Goal: Transaction & Acquisition: Book appointment/travel/reservation

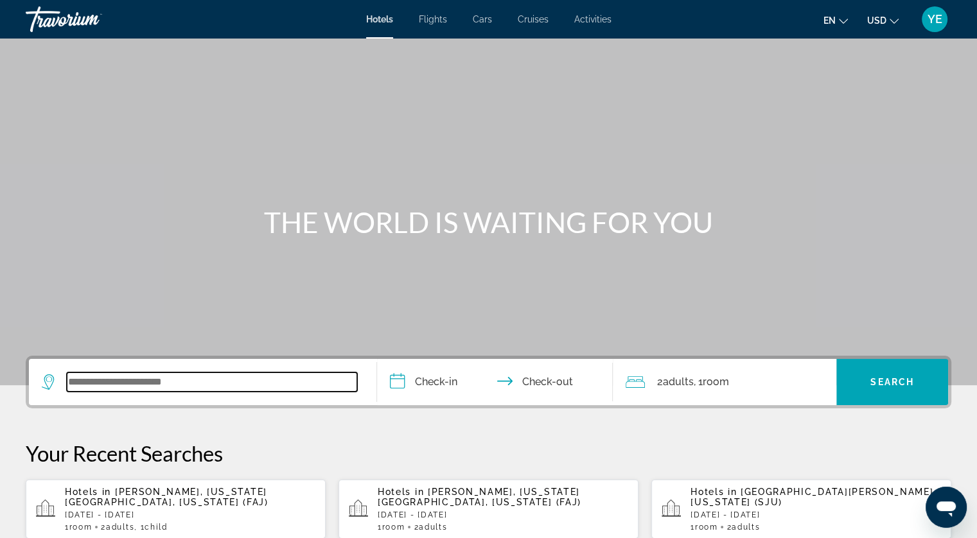
click at [183, 385] on input "Search widget" at bounding box center [212, 382] width 290 height 19
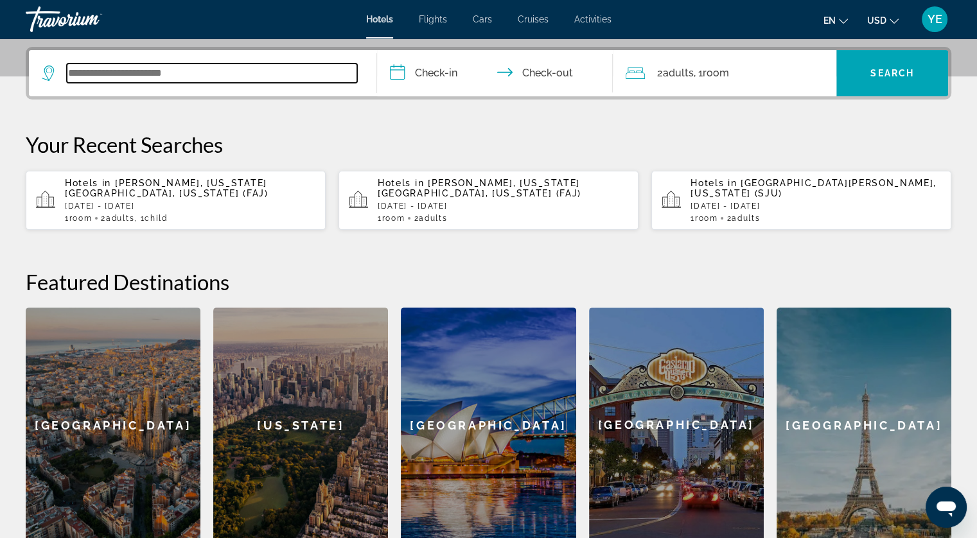
scroll to position [314, 0]
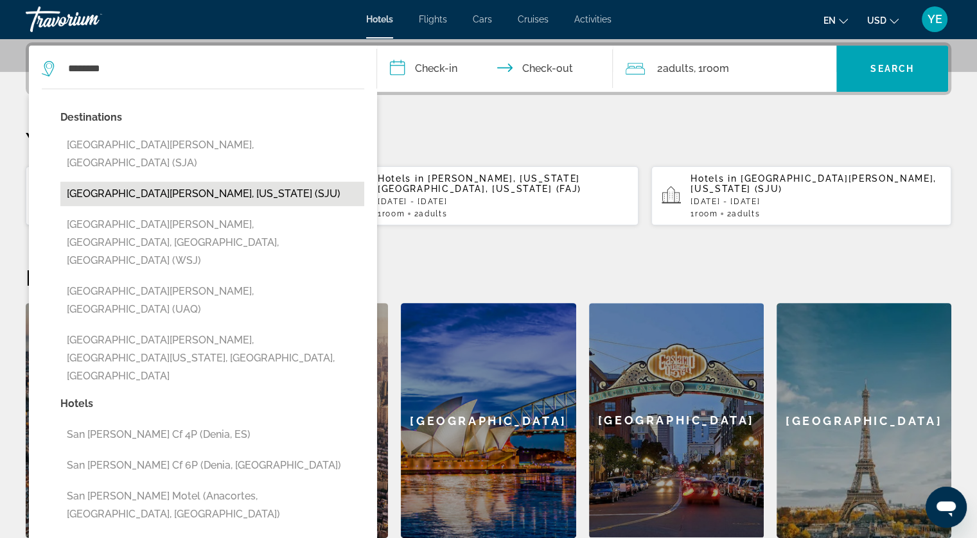
click at [134, 182] on button "[GEOGRAPHIC_DATA][PERSON_NAME], [US_STATE] (SJU)" at bounding box center [212, 194] width 304 height 24
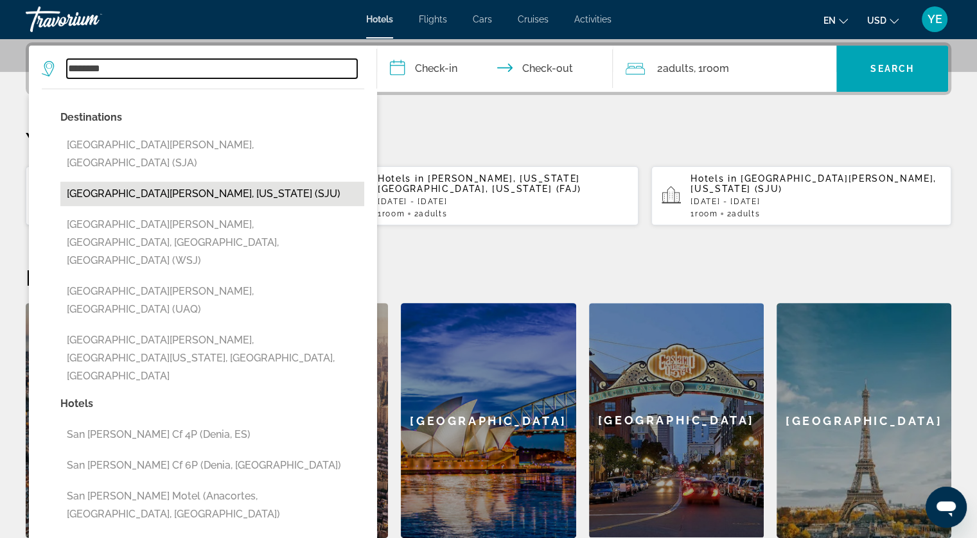
type input "**********"
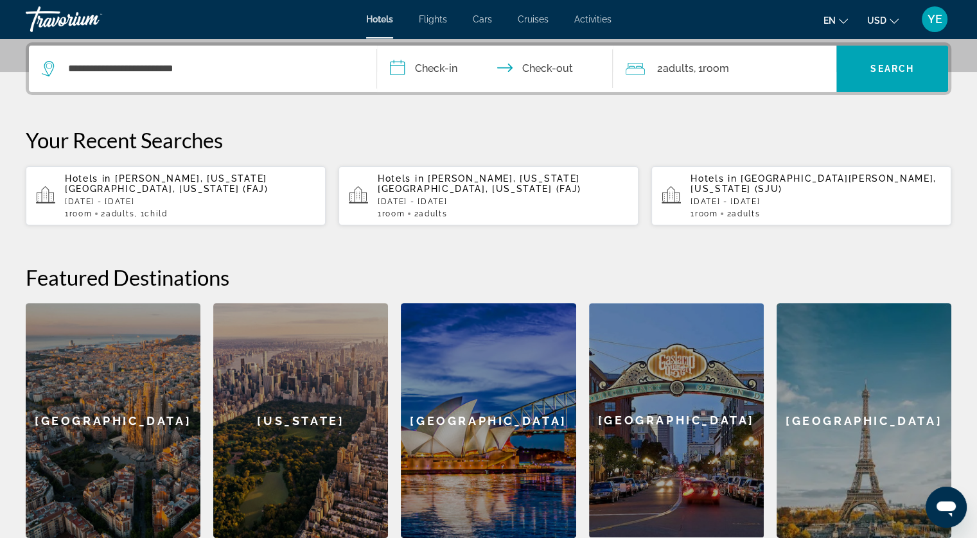
click at [439, 74] on input "**********" at bounding box center [498, 71] width 242 height 50
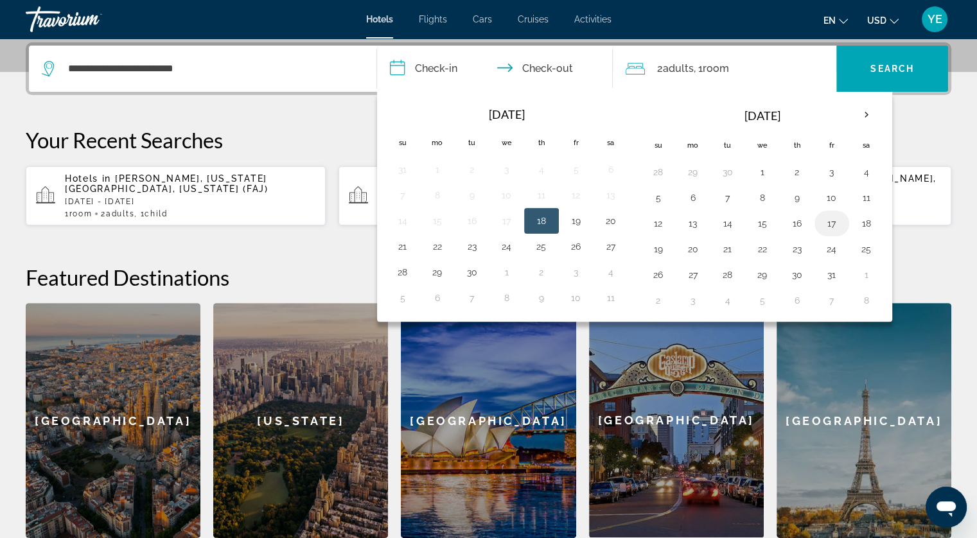
click at [827, 223] on button "17" at bounding box center [832, 224] width 21 height 18
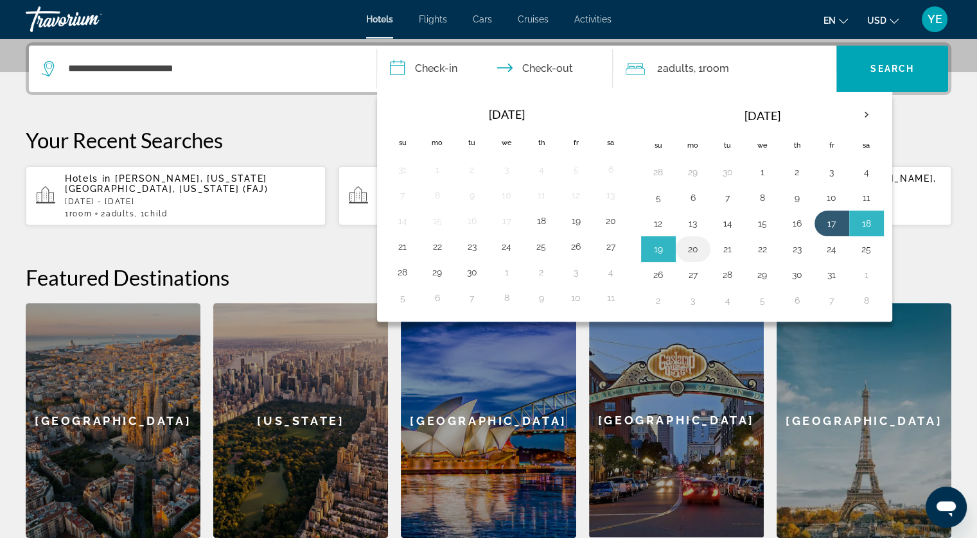
click at [690, 246] on button "20" at bounding box center [693, 249] width 21 height 18
type input "**********"
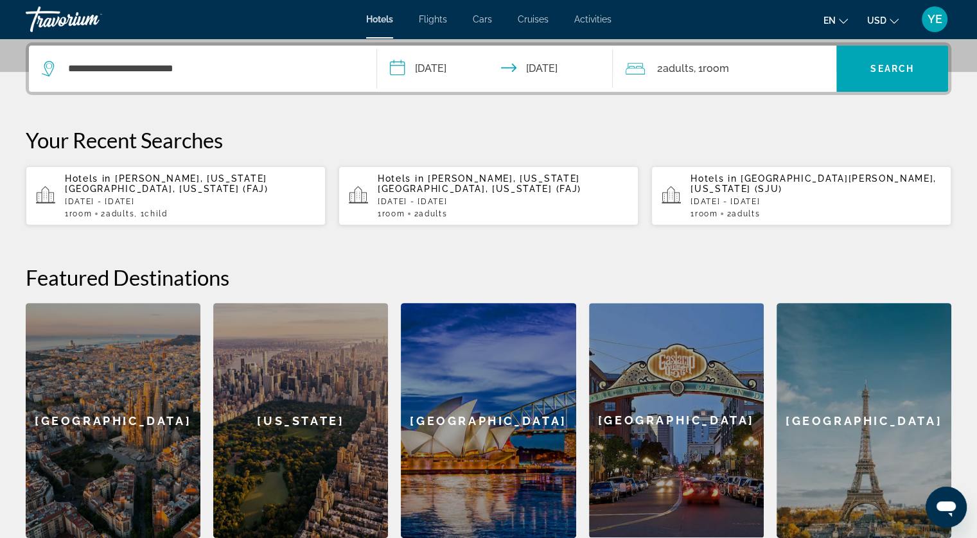
click at [772, 67] on div "2 Adult Adults , 1 Room rooms" at bounding box center [731, 69] width 211 height 18
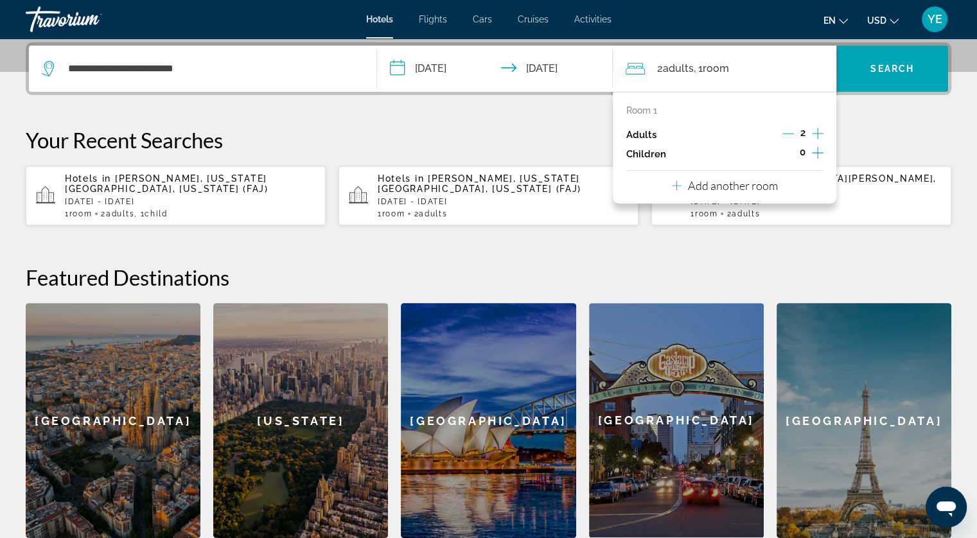
click at [814, 153] on icon "Increment children" at bounding box center [818, 152] width 12 height 15
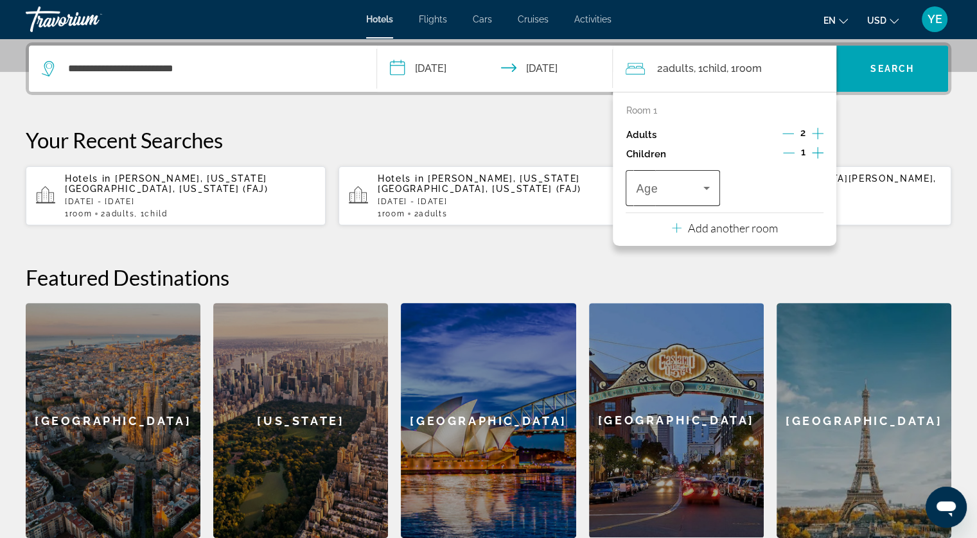
click at [681, 187] on span "Travelers: 2 adults, 1 child" at bounding box center [669, 188] width 67 height 15
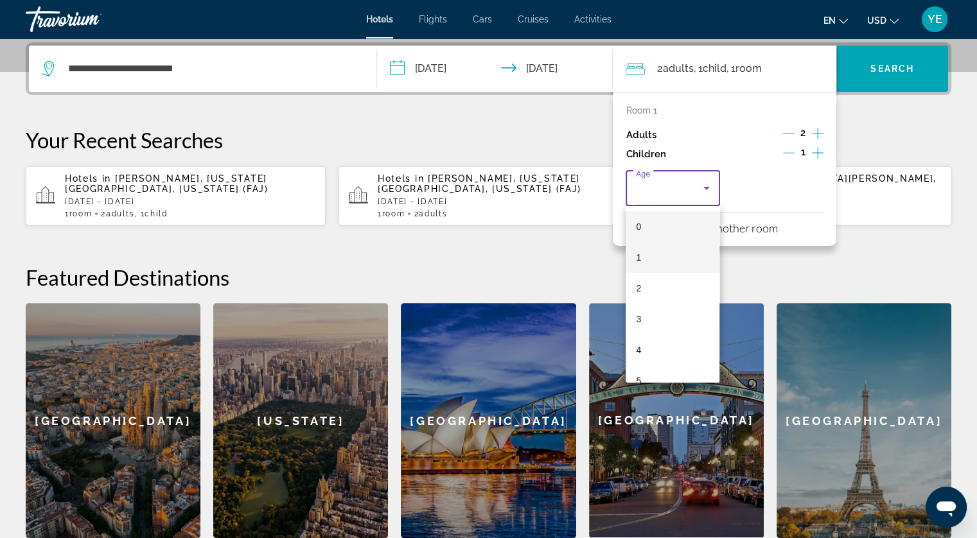
click at [651, 247] on mat-option "1" at bounding box center [673, 257] width 94 height 31
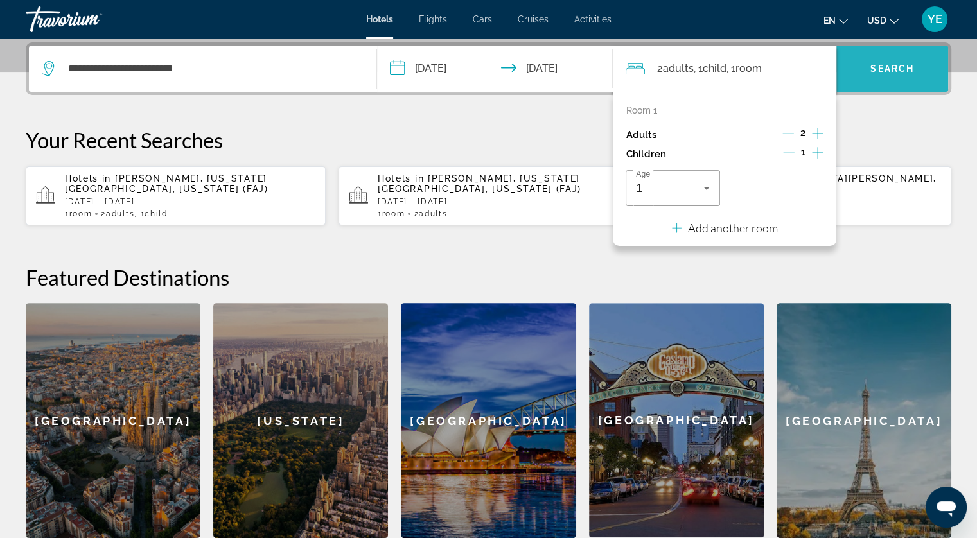
click at [880, 65] on span "Search" at bounding box center [893, 69] width 44 height 10
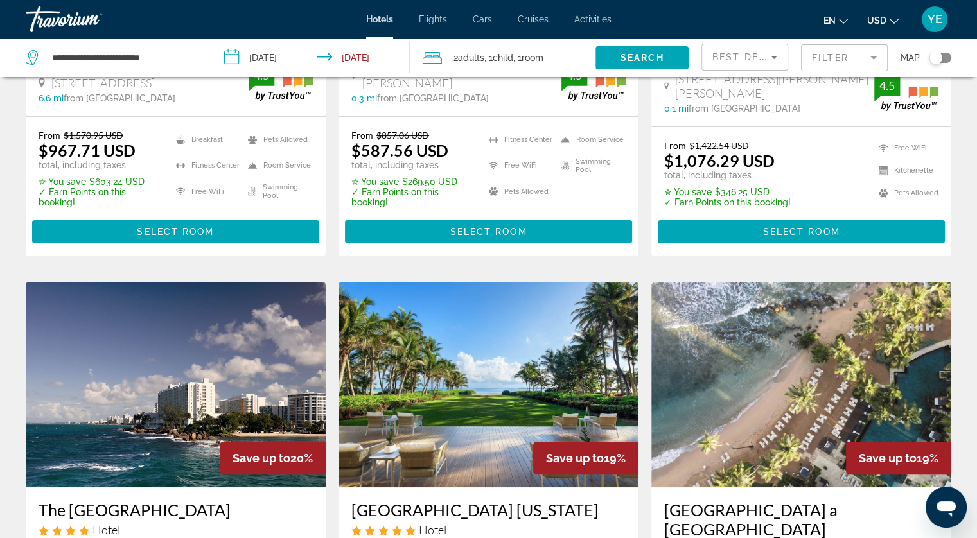
scroll to position [64, 0]
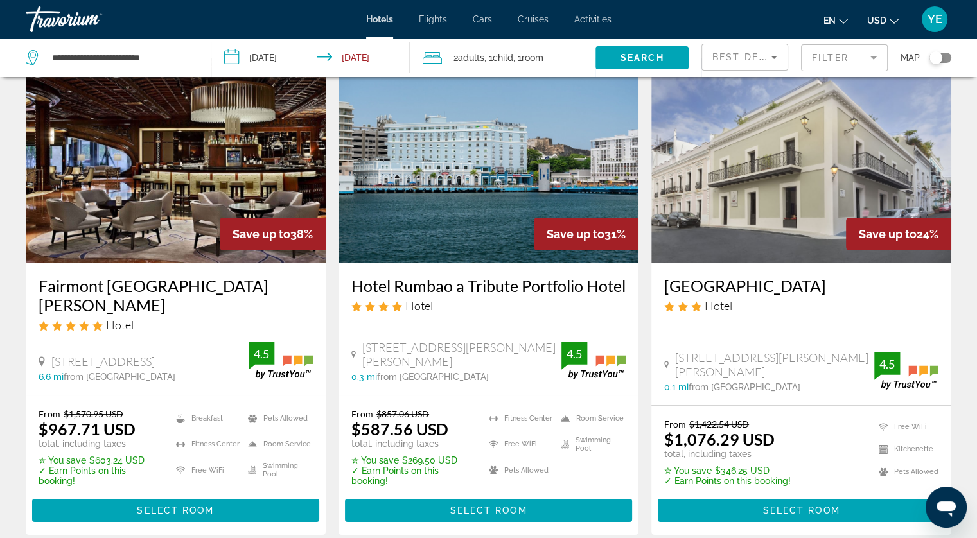
click at [848, 55] on mat-form-field "Filter" at bounding box center [844, 57] width 87 height 27
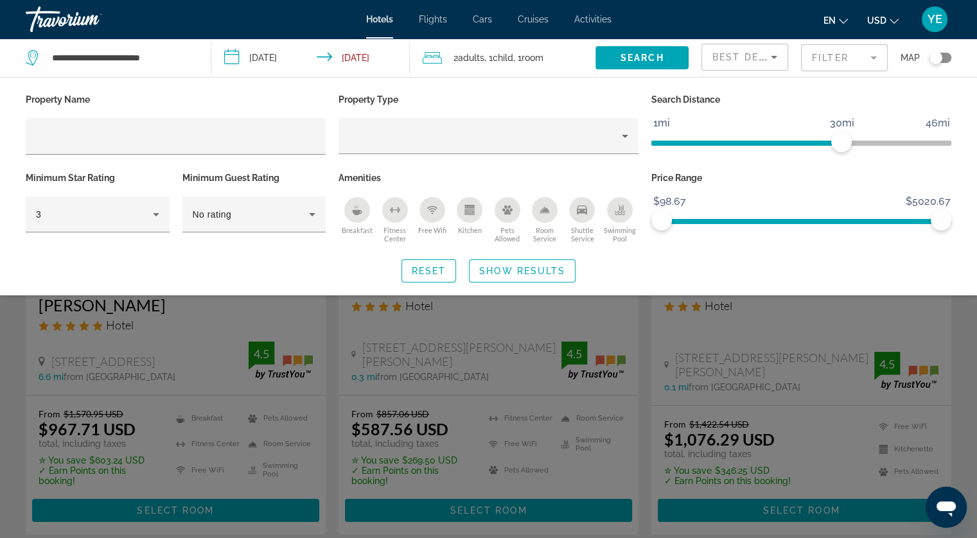
drag, startPoint x: 951, startPoint y: 215, endPoint x: 892, endPoint y: 217, distance: 58.5
click at [892, 219] on ngx-slider "$98.67 $5020.67 $98.67 $5020.67" at bounding box center [801, 220] width 300 height 3
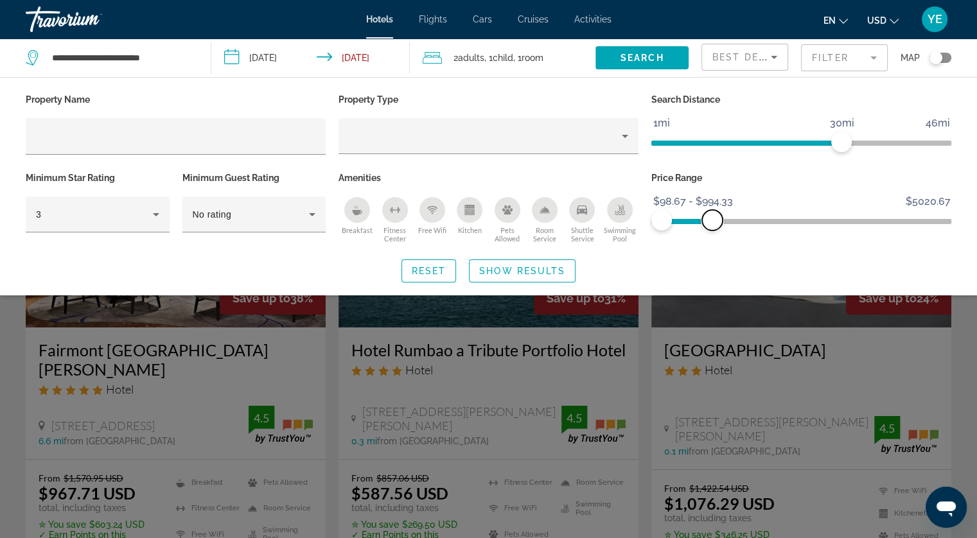
drag, startPoint x: 938, startPoint y: 218, endPoint x: 712, endPoint y: 227, distance: 225.7
click at [712, 227] on span "ngx-slider-max" at bounding box center [712, 220] width 21 height 21
click at [621, 215] on div "Swimming Pool" at bounding box center [620, 210] width 26 height 26
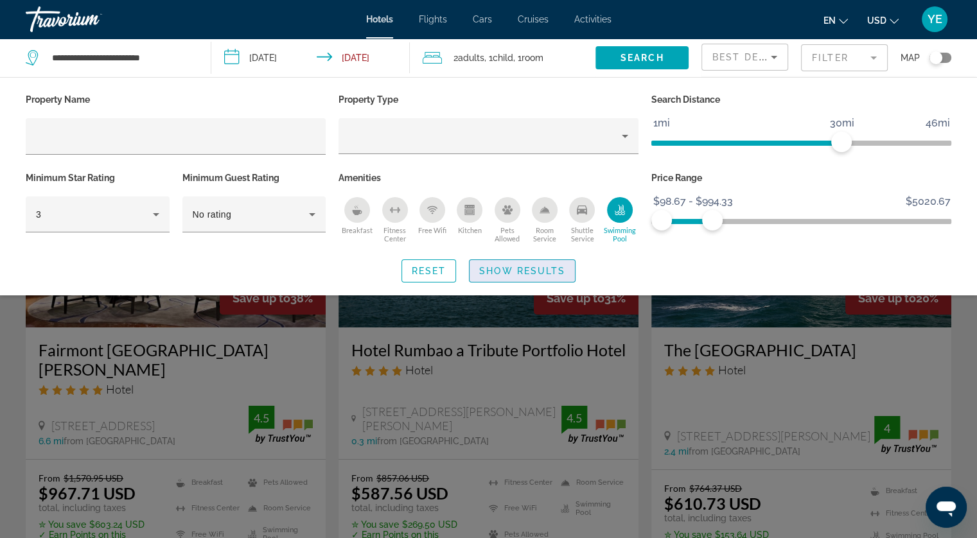
click at [506, 272] on span "Show Results" at bounding box center [522, 271] width 86 height 10
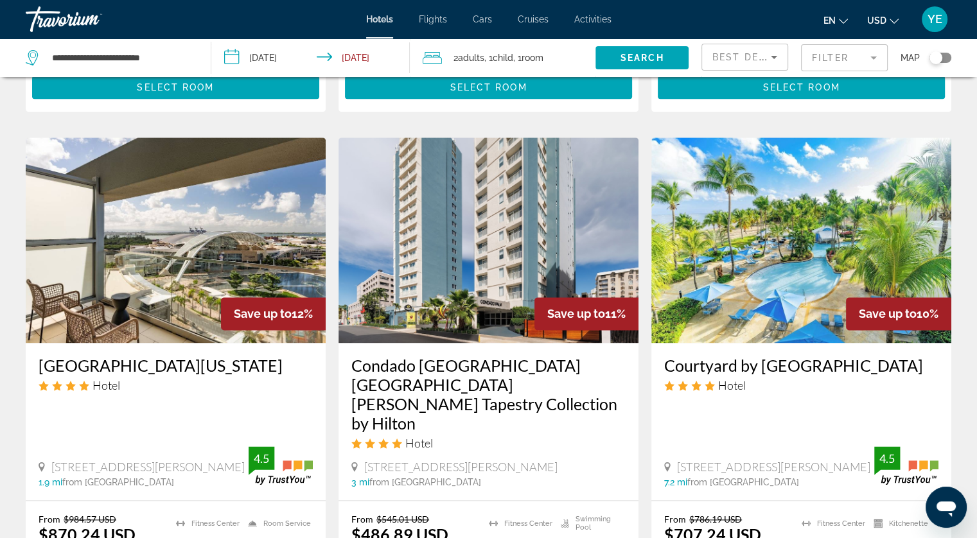
scroll to position [1542, 0]
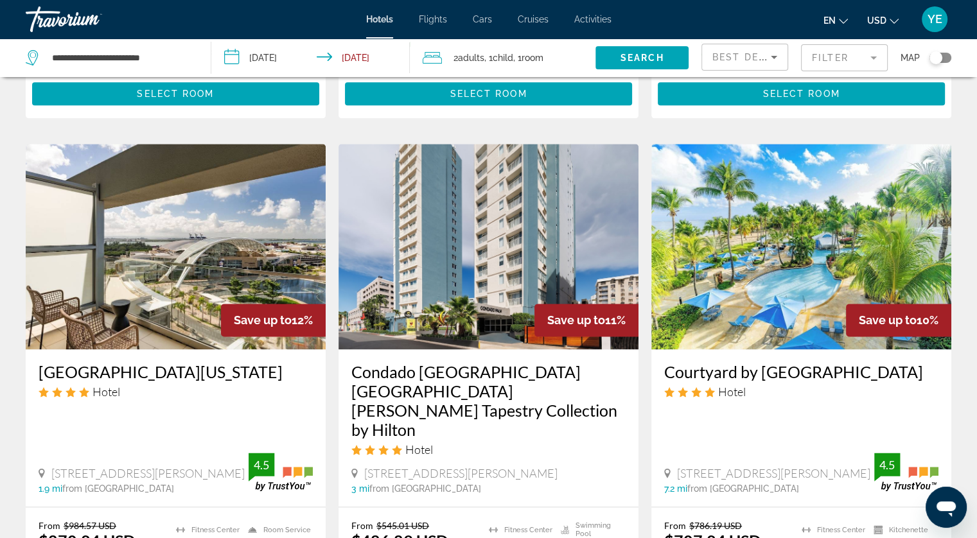
click at [763, 247] on img "Main content" at bounding box center [801, 247] width 300 height 206
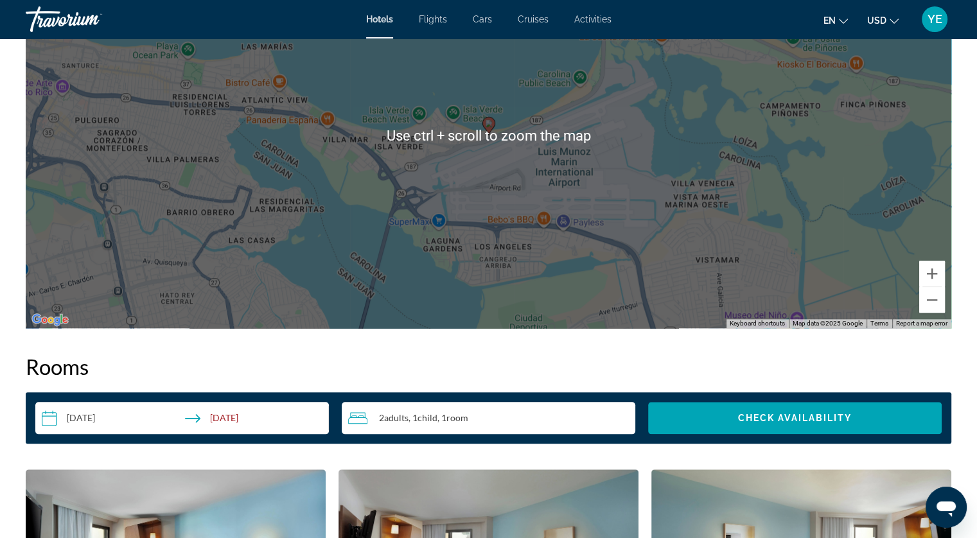
scroll to position [1221, 0]
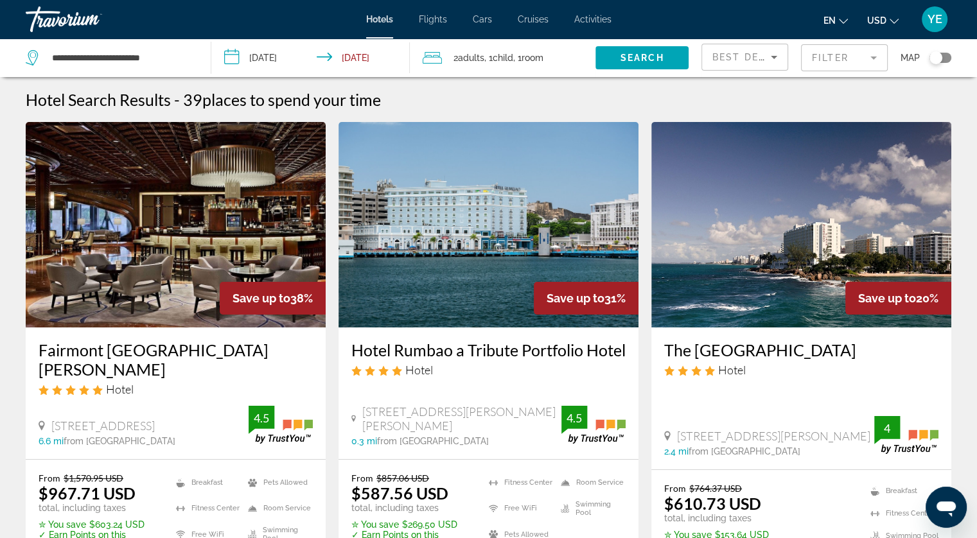
scroll to position [64, 0]
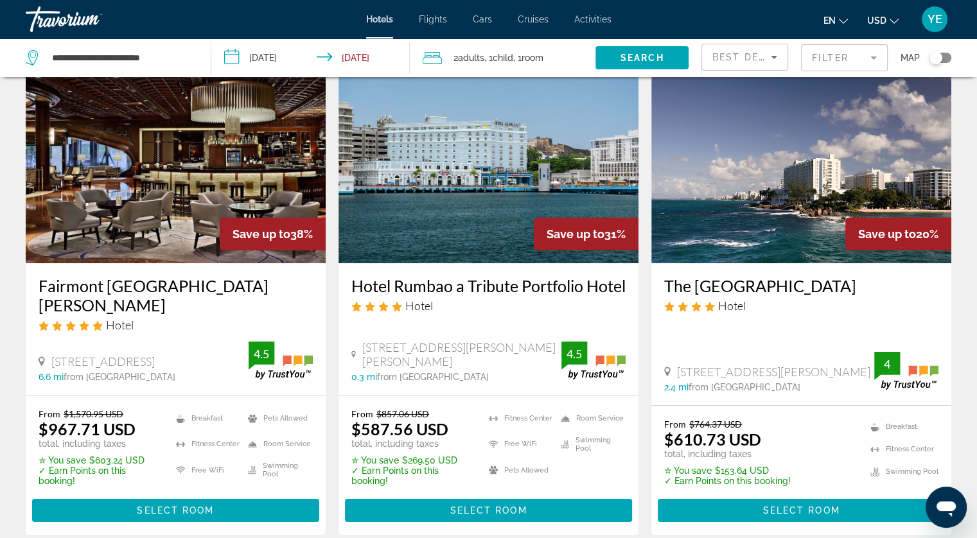
click at [473, 219] on img "Main content" at bounding box center [489, 161] width 300 height 206
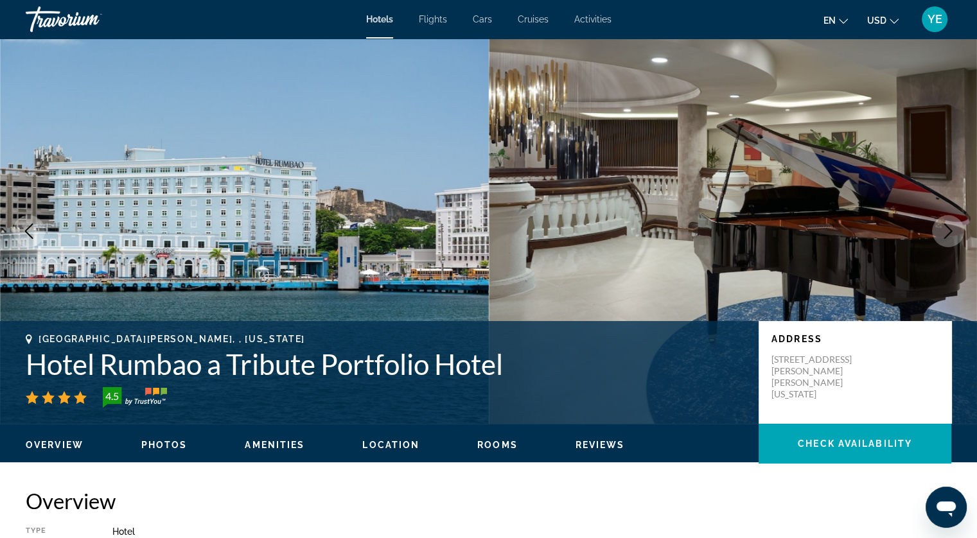
click at [948, 229] on icon "Next image" at bounding box center [948, 231] width 15 height 15
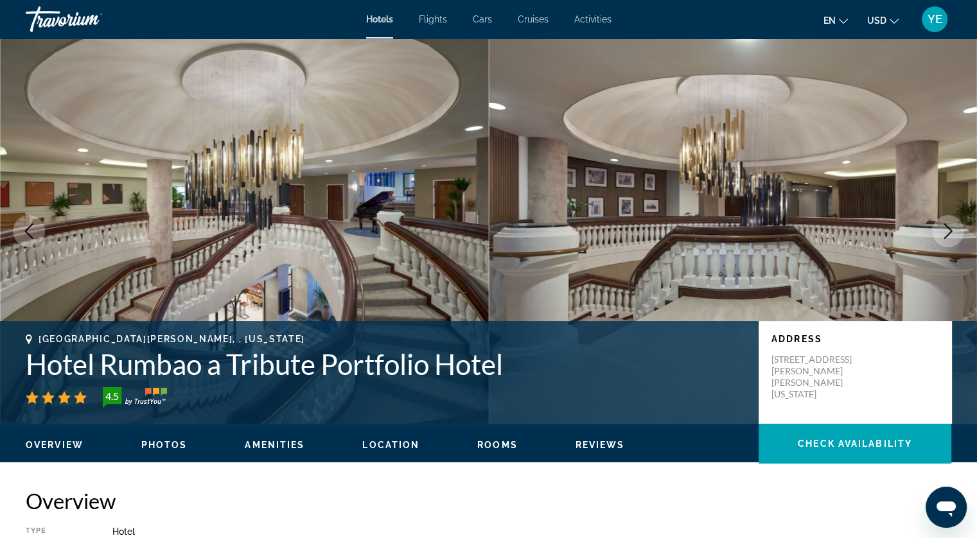
click at [946, 230] on icon "Next image" at bounding box center [948, 231] width 15 height 15
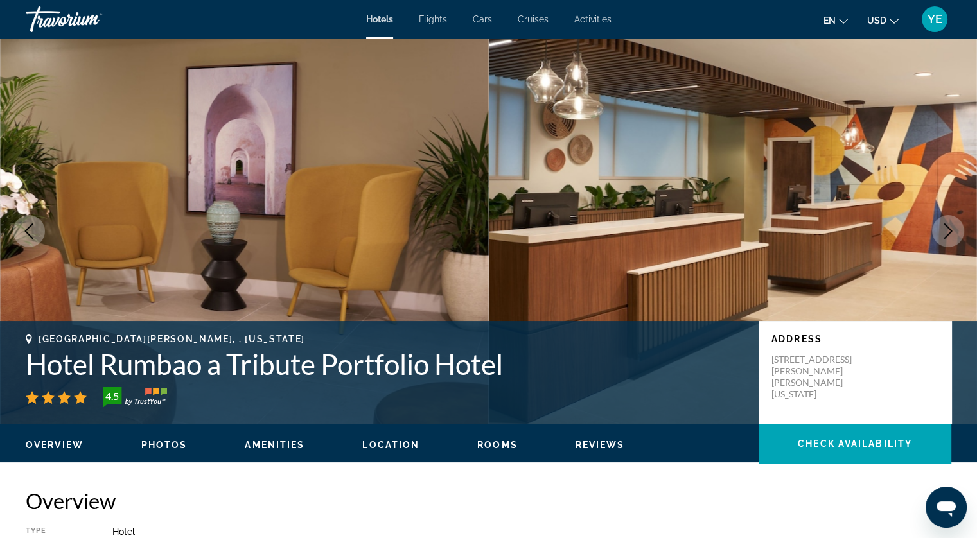
click at [946, 231] on icon "Next image" at bounding box center [948, 231] width 15 height 15
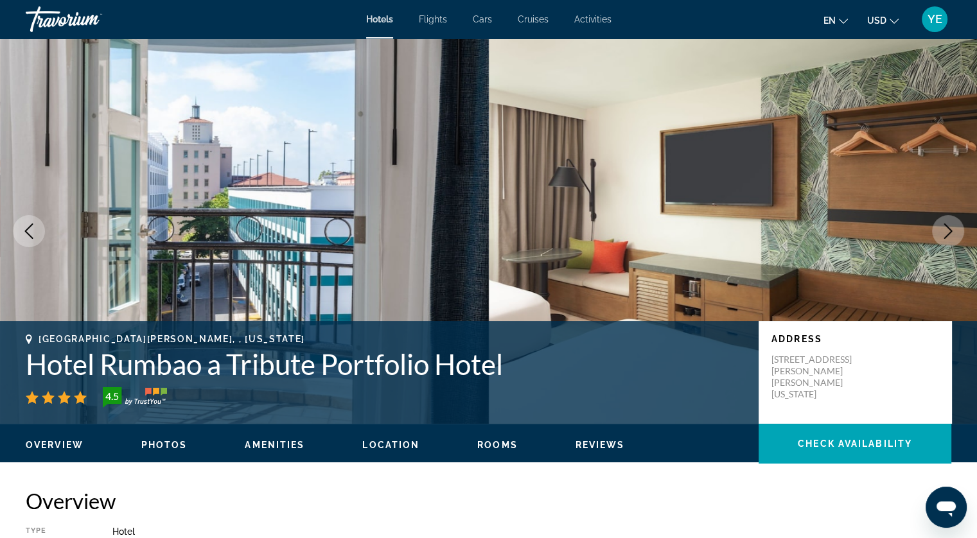
click at [946, 231] on icon "Next image" at bounding box center [948, 231] width 15 height 15
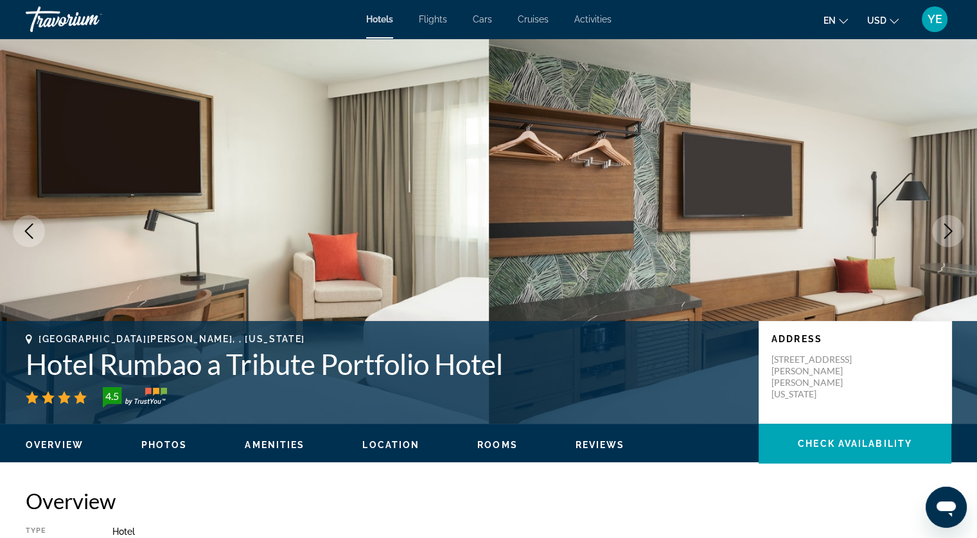
click at [946, 231] on icon "Next image" at bounding box center [948, 231] width 15 height 15
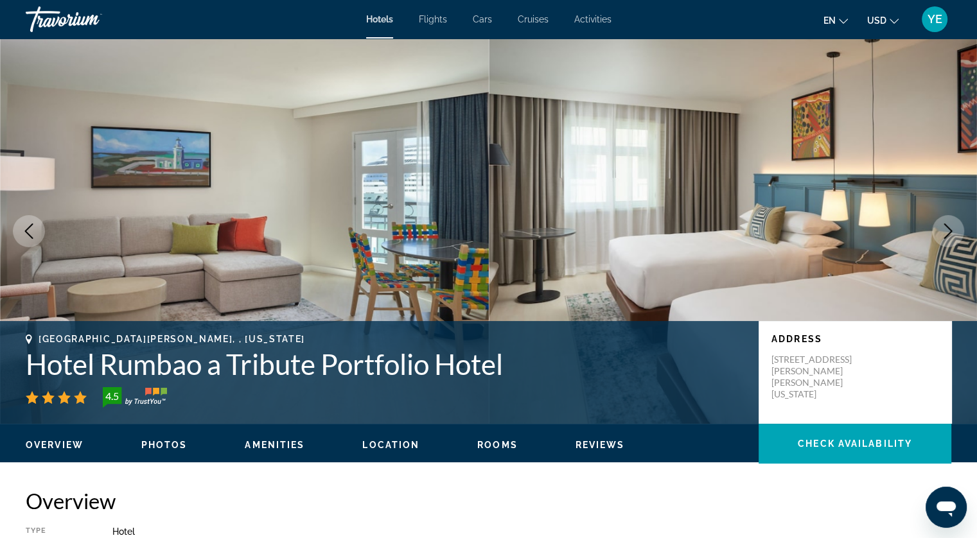
click at [944, 231] on icon "Next image" at bounding box center [948, 231] width 15 height 15
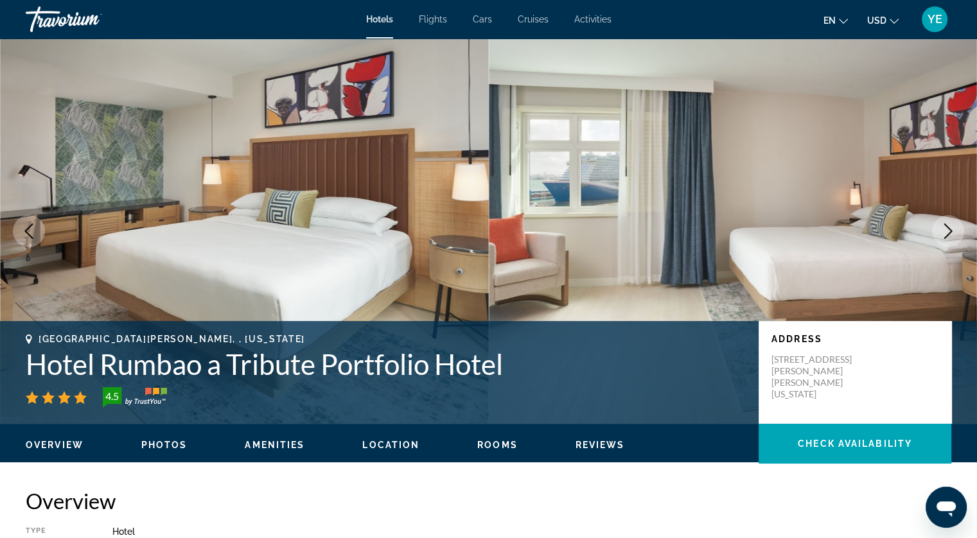
click at [944, 231] on icon "Next image" at bounding box center [948, 231] width 15 height 15
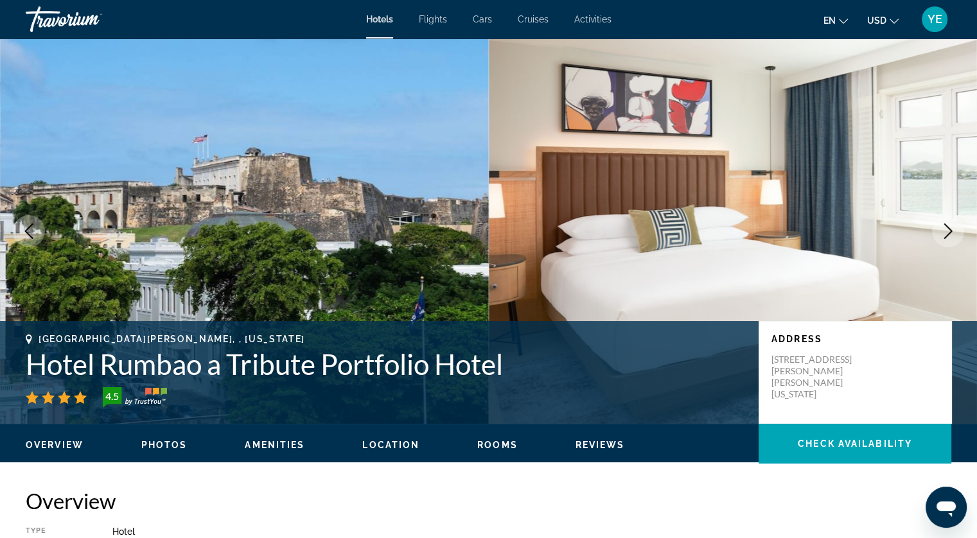
click at [943, 238] on icon "Next image" at bounding box center [948, 231] width 15 height 15
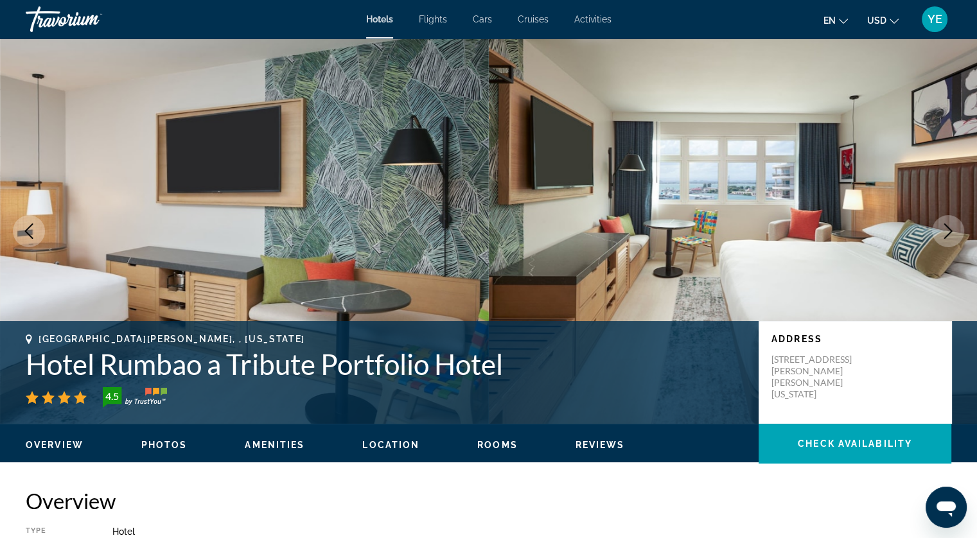
click at [943, 238] on icon "Next image" at bounding box center [948, 231] width 15 height 15
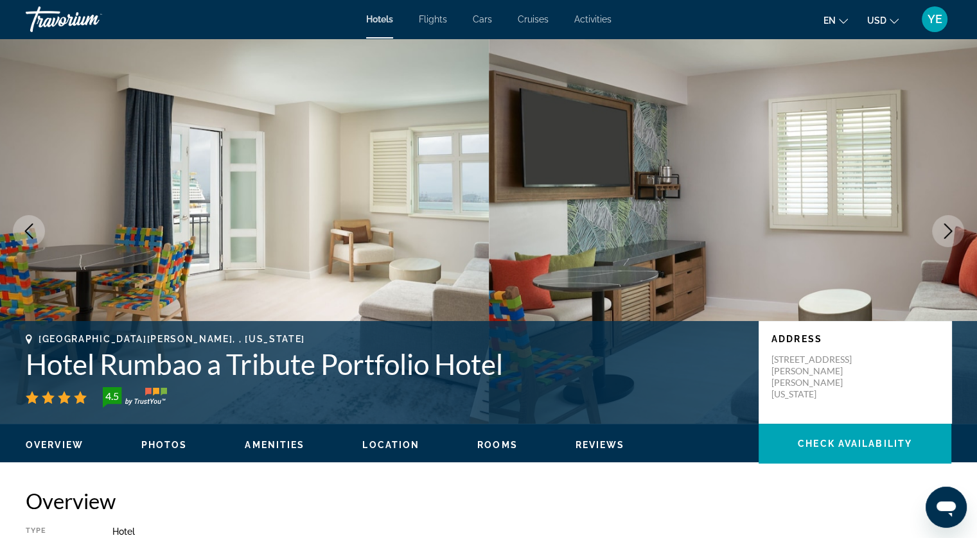
click at [943, 238] on icon "Next image" at bounding box center [948, 231] width 15 height 15
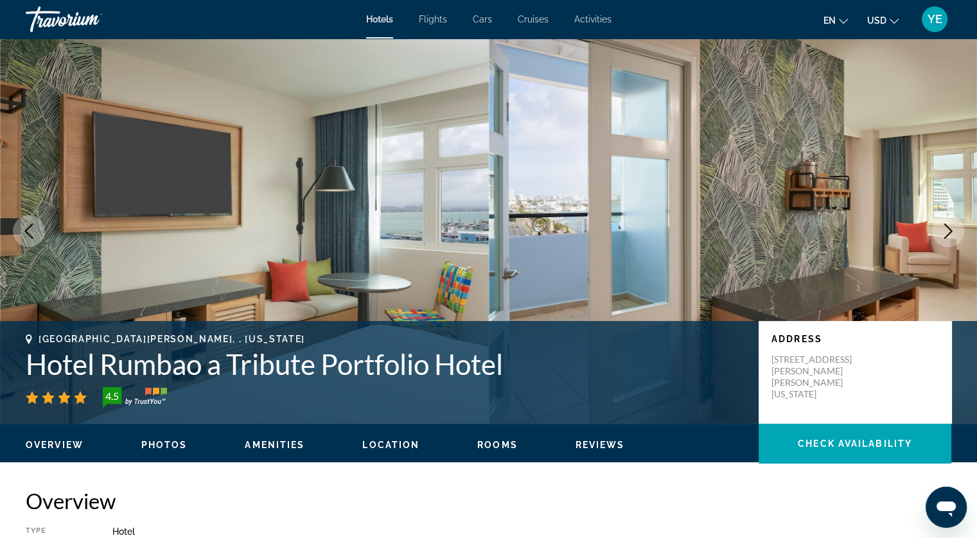
click at [943, 238] on icon "Next image" at bounding box center [948, 231] width 15 height 15
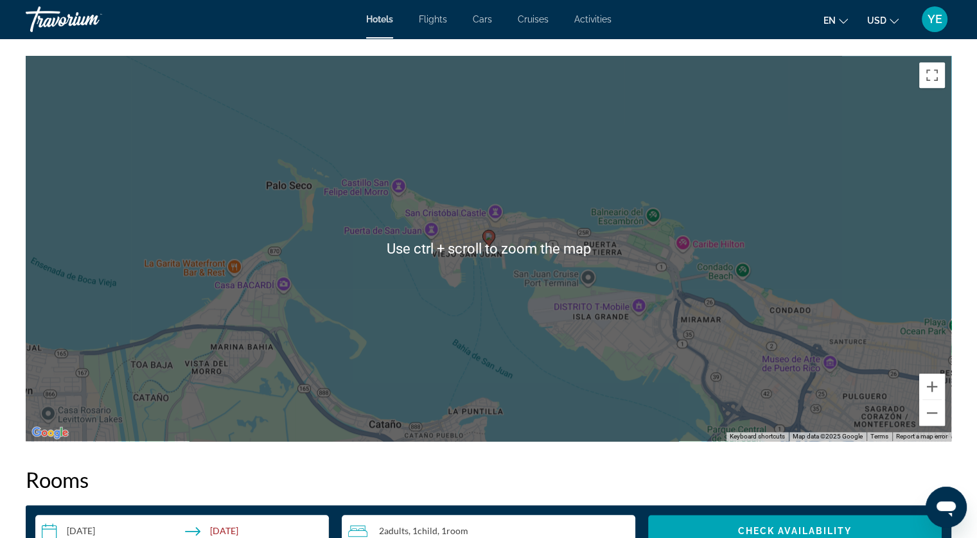
scroll to position [1156, 0]
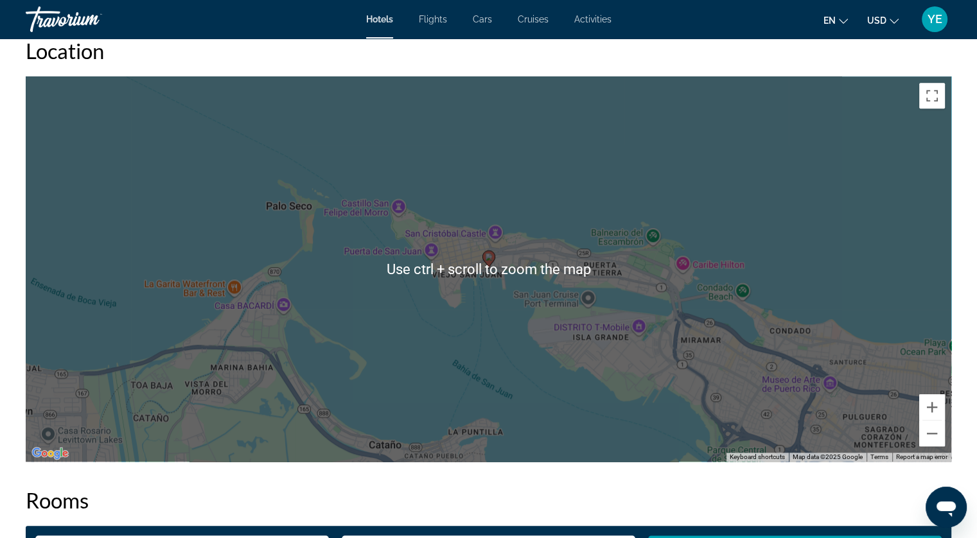
click at [490, 263] on icon "Main content" at bounding box center [488, 259] width 12 height 17
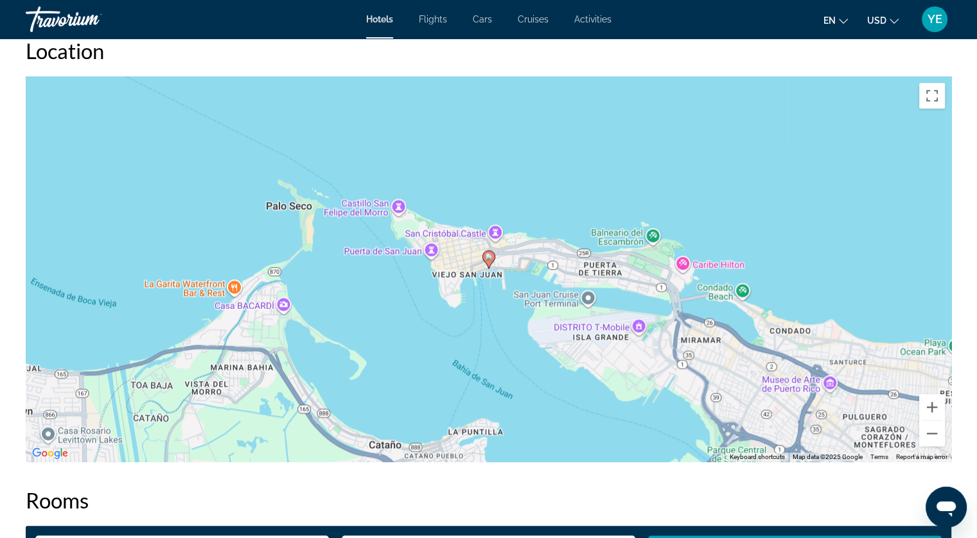
click at [488, 263] on icon "Main content" at bounding box center [488, 259] width 12 height 17
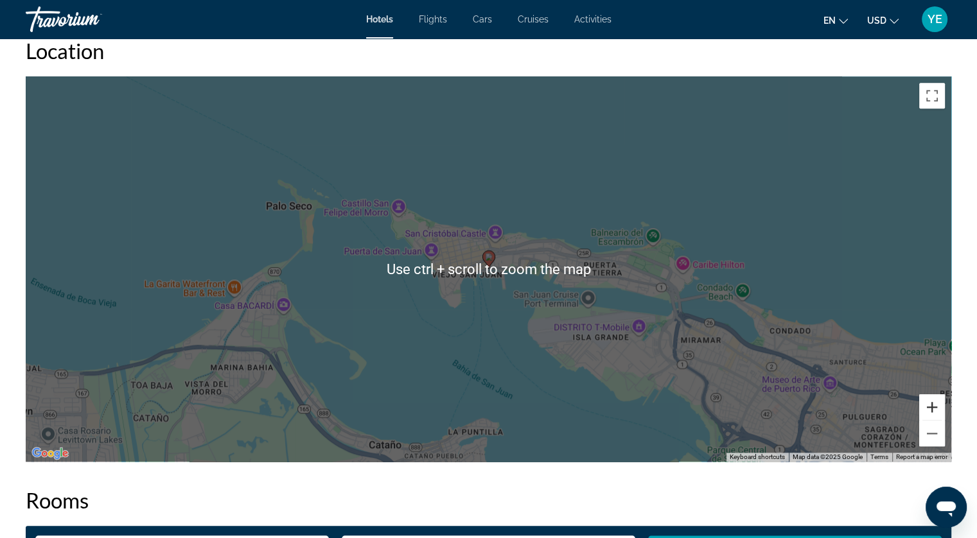
click at [936, 403] on button "Zoom in" at bounding box center [932, 407] width 26 height 26
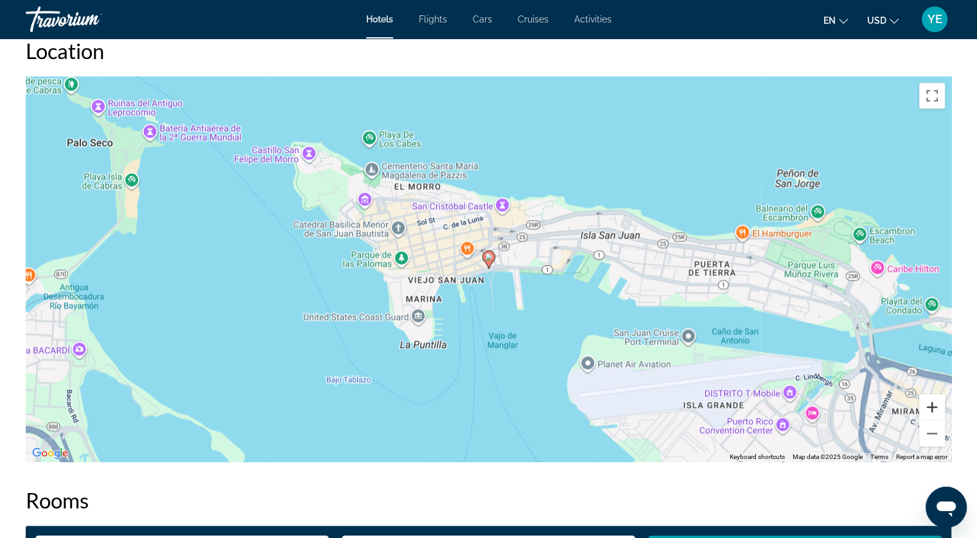
click at [936, 403] on button "Zoom in" at bounding box center [932, 407] width 26 height 26
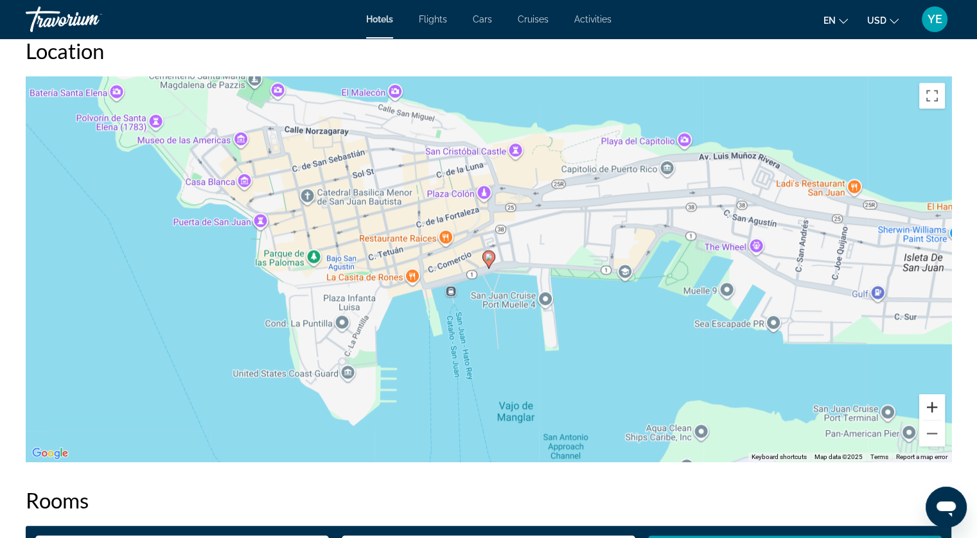
click at [935, 403] on button "Zoom in" at bounding box center [932, 407] width 26 height 26
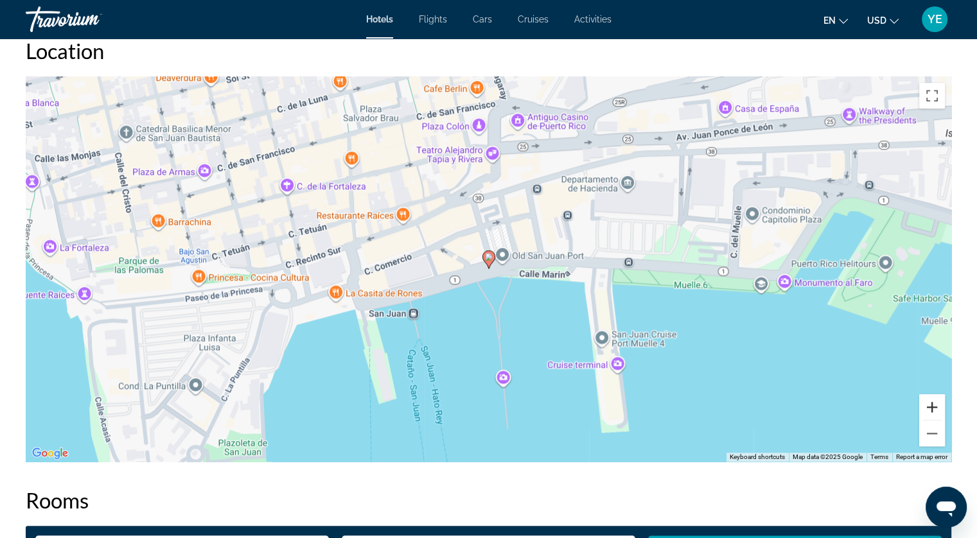
click at [935, 403] on button "Zoom in" at bounding box center [932, 407] width 26 height 26
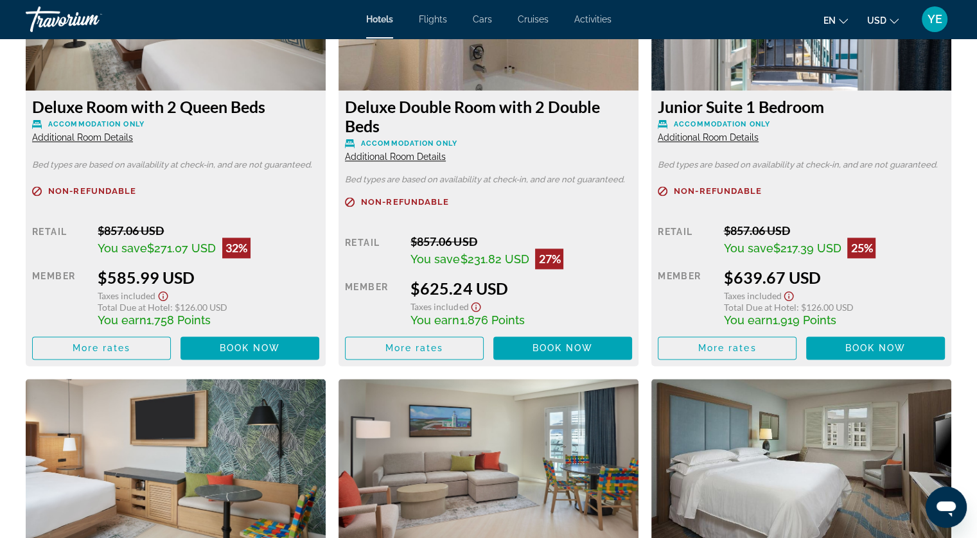
scroll to position [1799, 0]
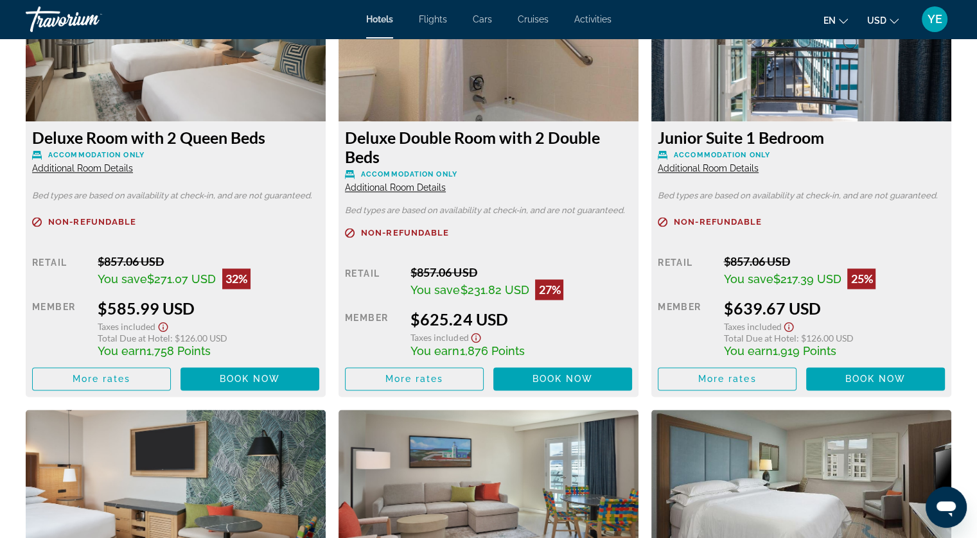
click at [678, 166] on span "Additional Room Details" at bounding box center [708, 168] width 101 height 10
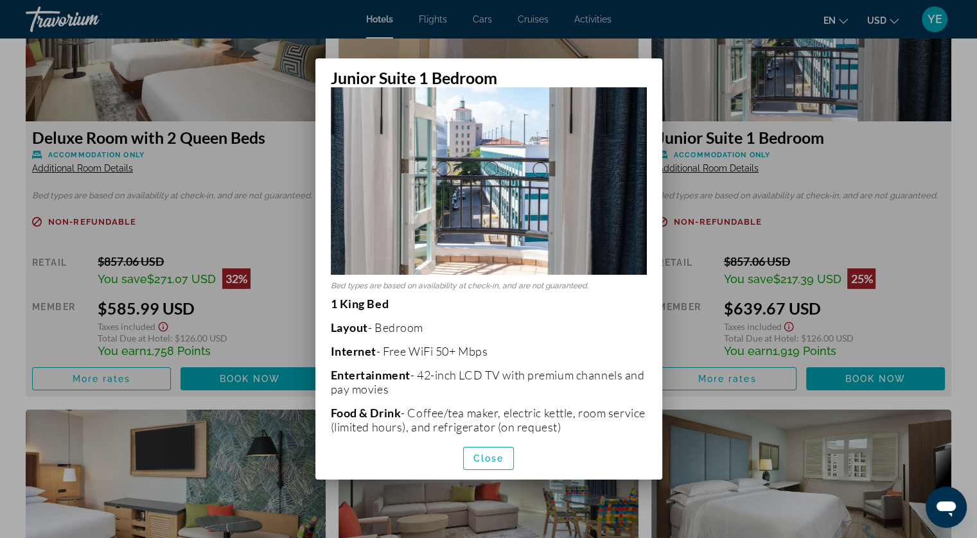
scroll to position [64, 0]
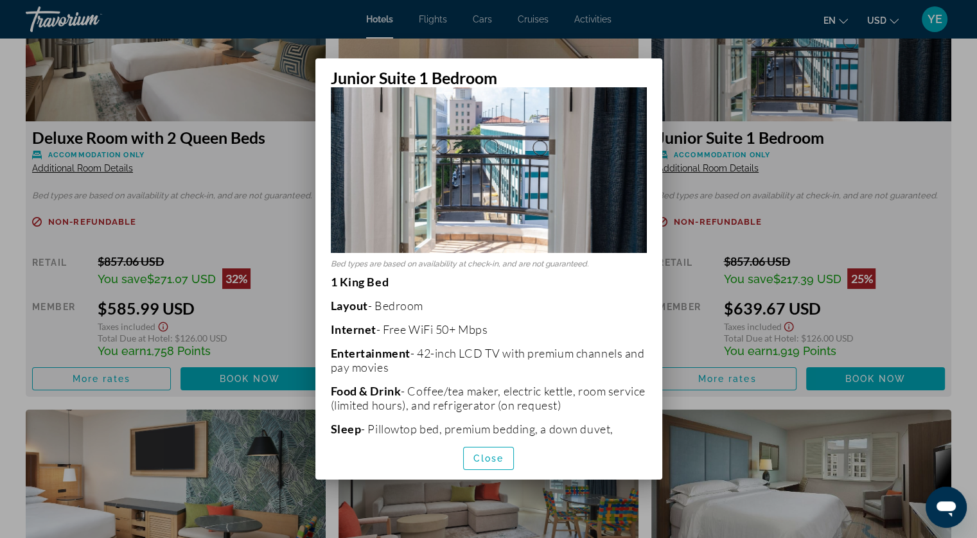
click at [716, 234] on div at bounding box center [488, 269] width 977 height 538
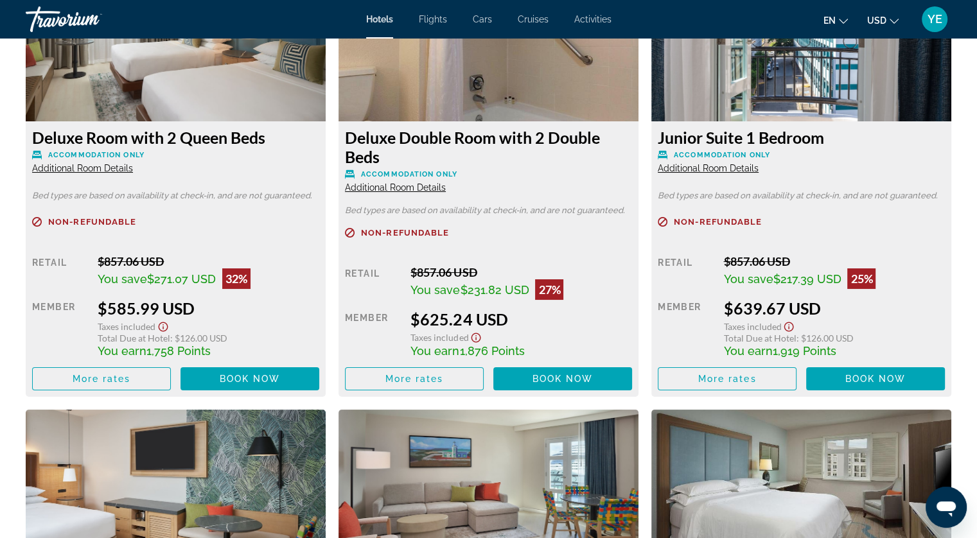
scroll to position [1799, 0]
click at [411, 187] on span "Additional Room Details" at bounding box center [395, 187] width 101 height 10
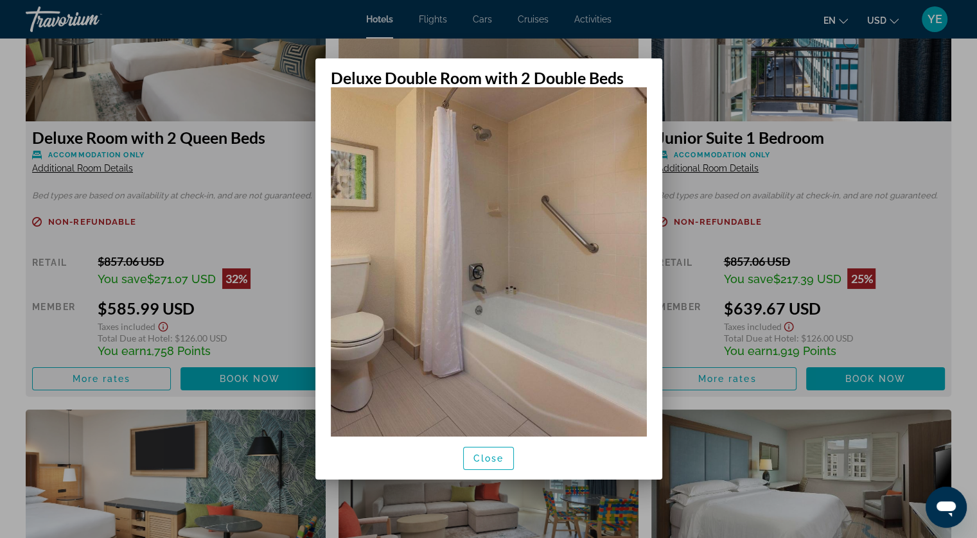
scroll to position [248, 0]
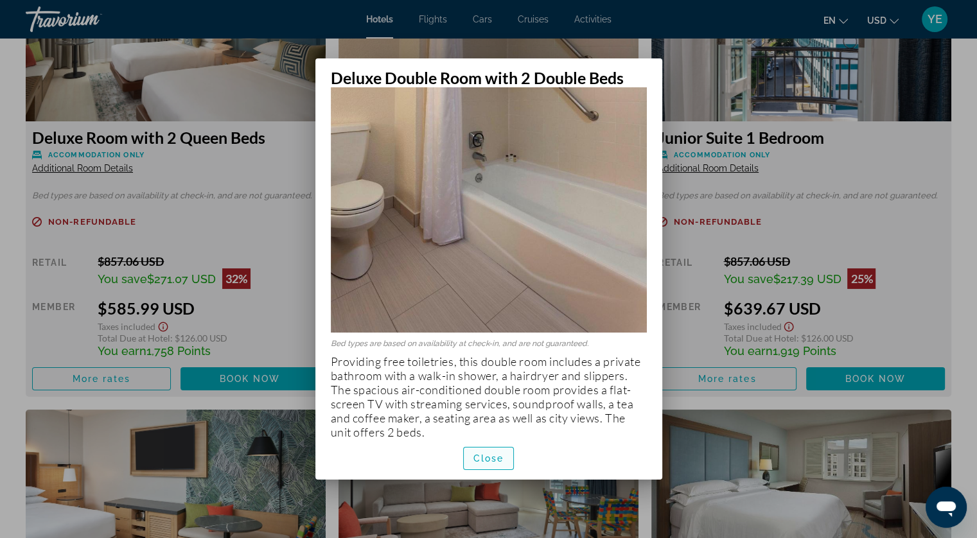
click at [493, 453] on span "button" at bounding box center [489, 458] width 50 height 31
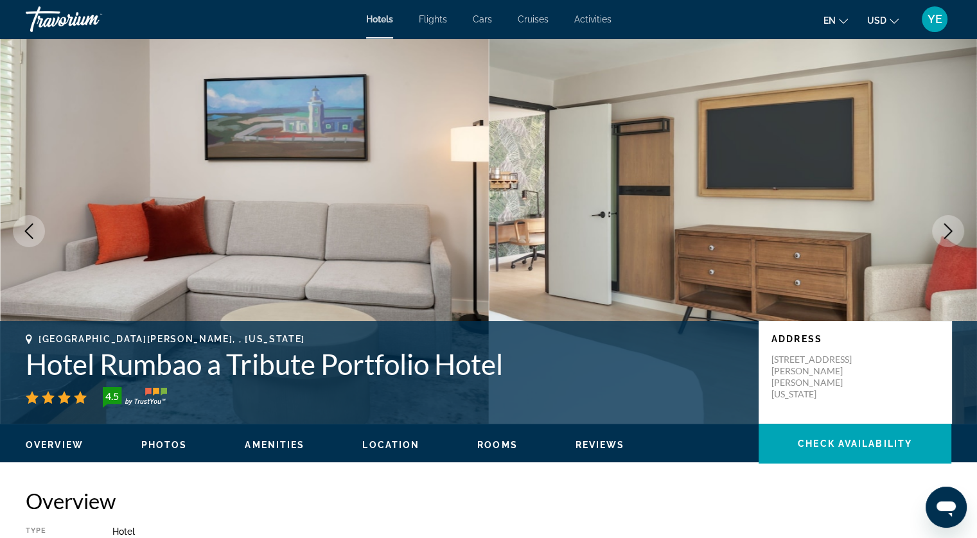
scroll to position [1799, 0]
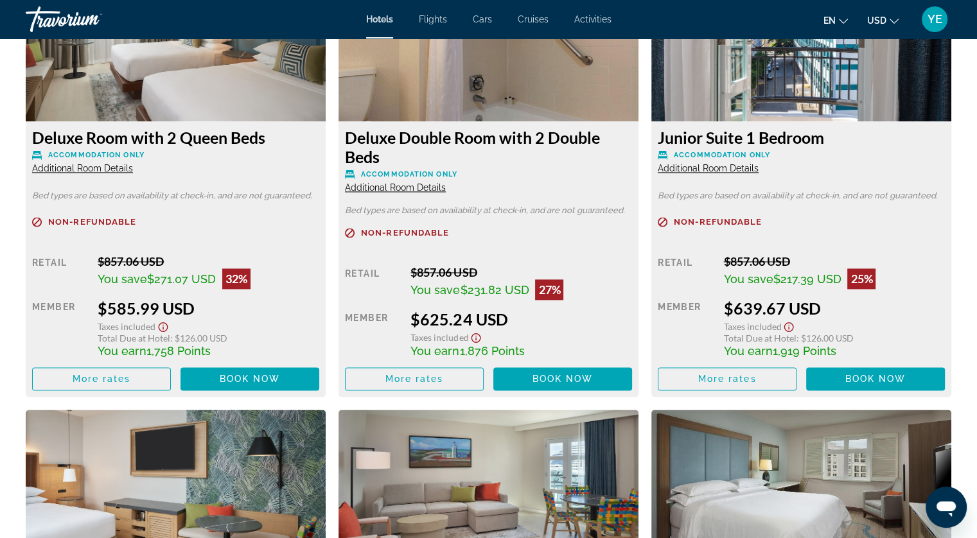
click at [709, 167] on span "Additional Room Details" at bounding box center [708, 168] width 101 height 10
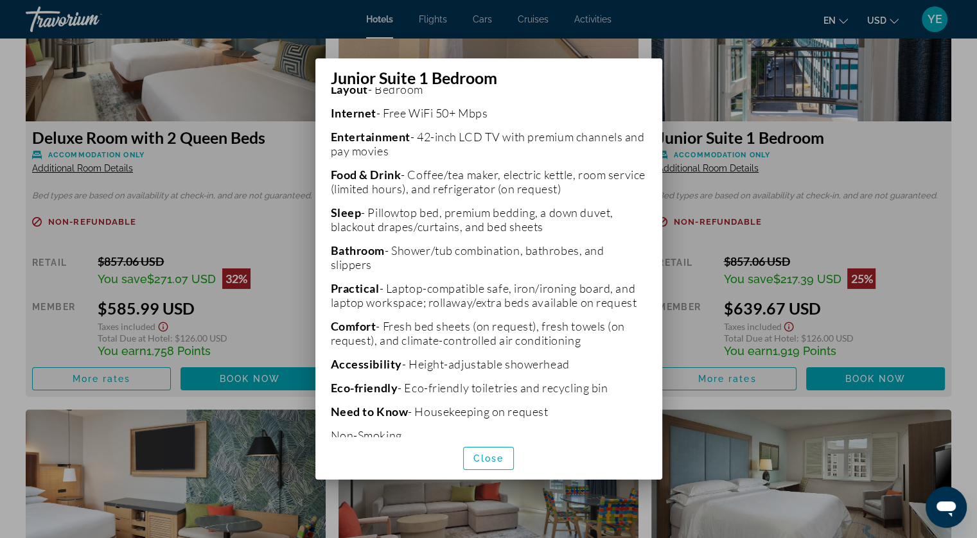
scroll to position [316, 0]
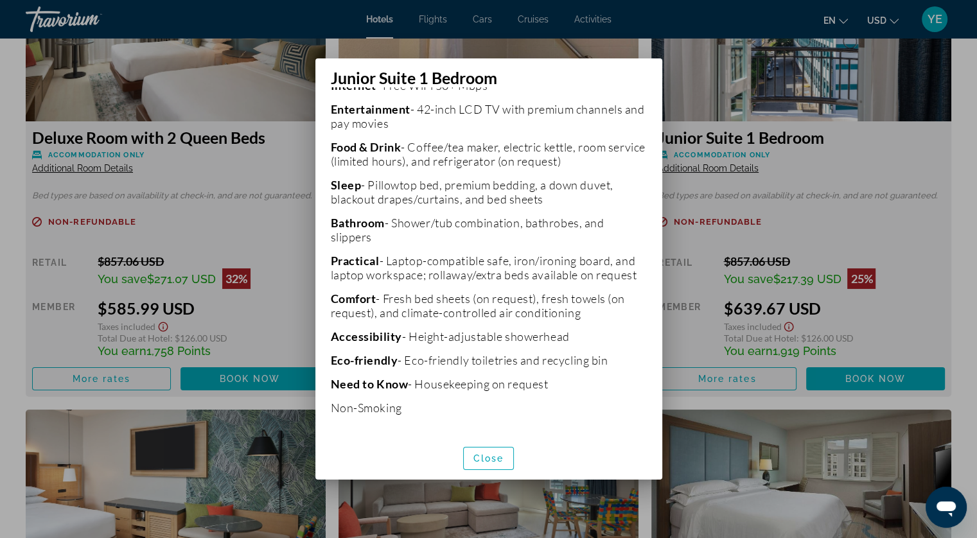
click at [690, 236] on div at bounding box center [488, 269] width 977 height 538
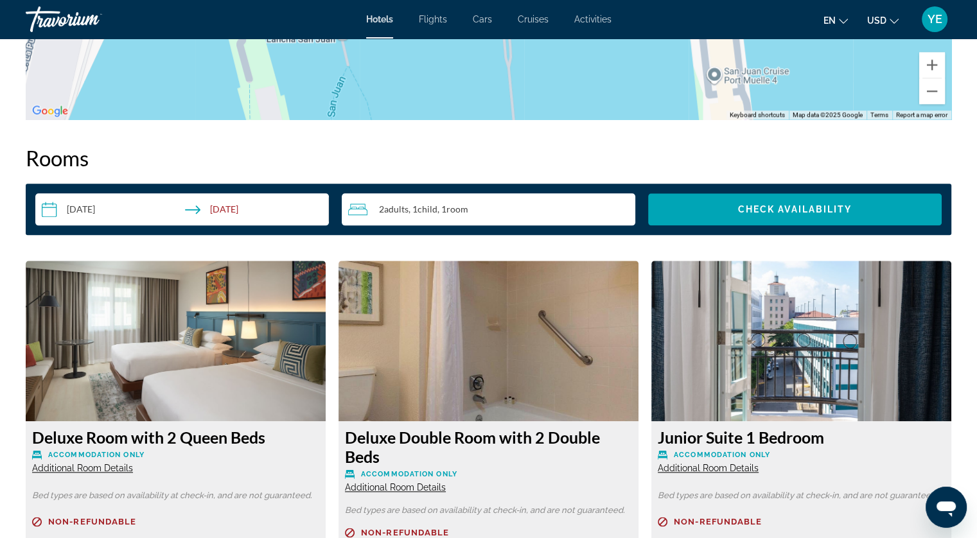
scroll to position [1221, 0]
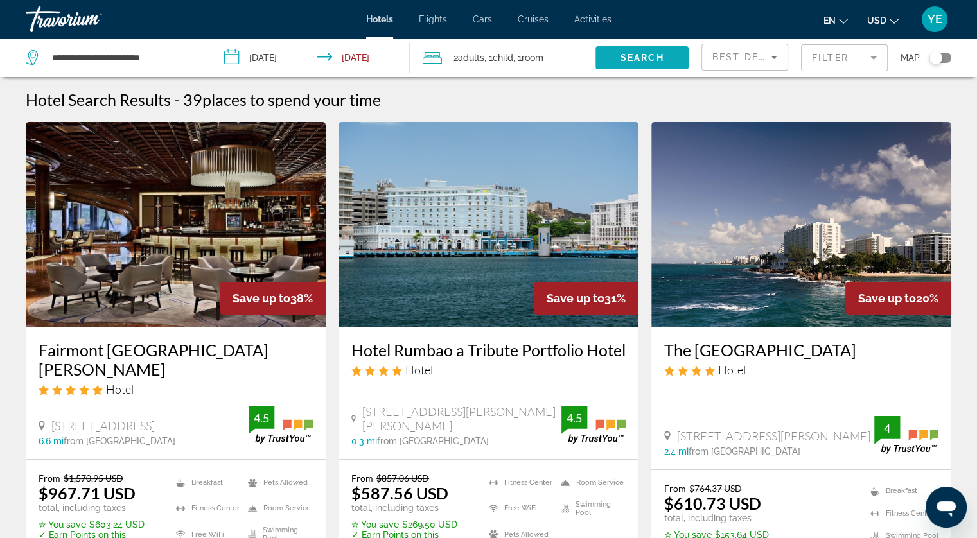
click at [630, 53] on span "Search" at bounding box center [643, 58] width 44 height 10
click at [878, 57] on mat-form-field "Filter" at bounding box center [844, 57] width 87 height 27
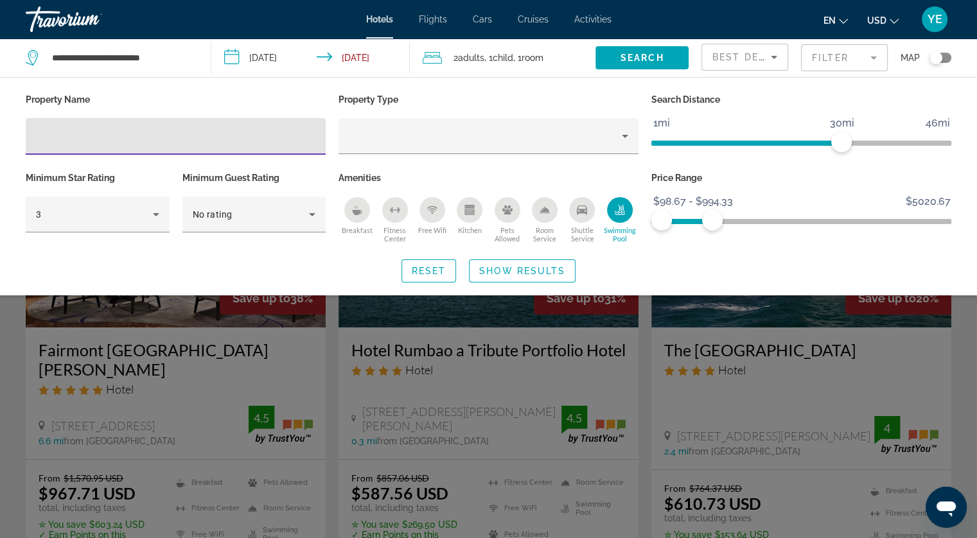
click at [195, 132] on input "Hotel Filters" at bounding box center [175, 136] width 279 height 15
type input "**********"
click at [513, 266] on span "Show Results" at bounding box center [522, 271] width 86 height 10
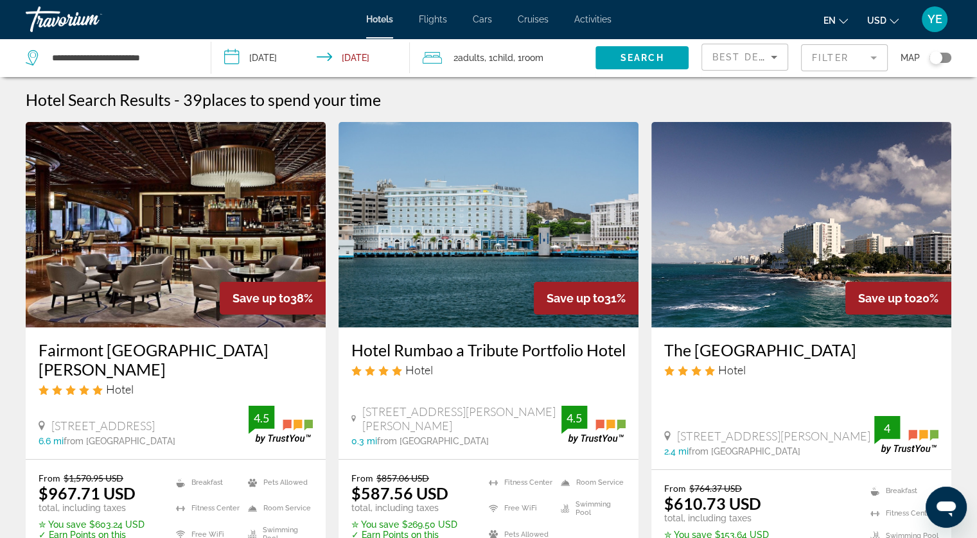
click at [361, 51] on input "**********" at bounding box center [313, 60] width 204 height 42
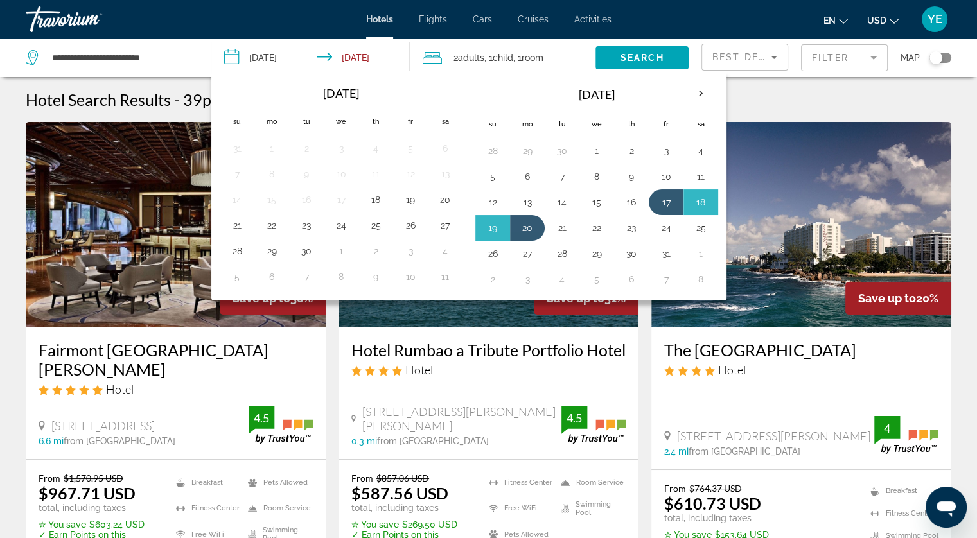
click at [361, 51] on input "**********" at bounding box center [313, 60] width 204 height 42
click at [522, 226] on button "20" at bounding box center [527, 228] width 21 height 18
click at [663, 200] on button "17" at bounding box center [666, 202] width 21 height 18
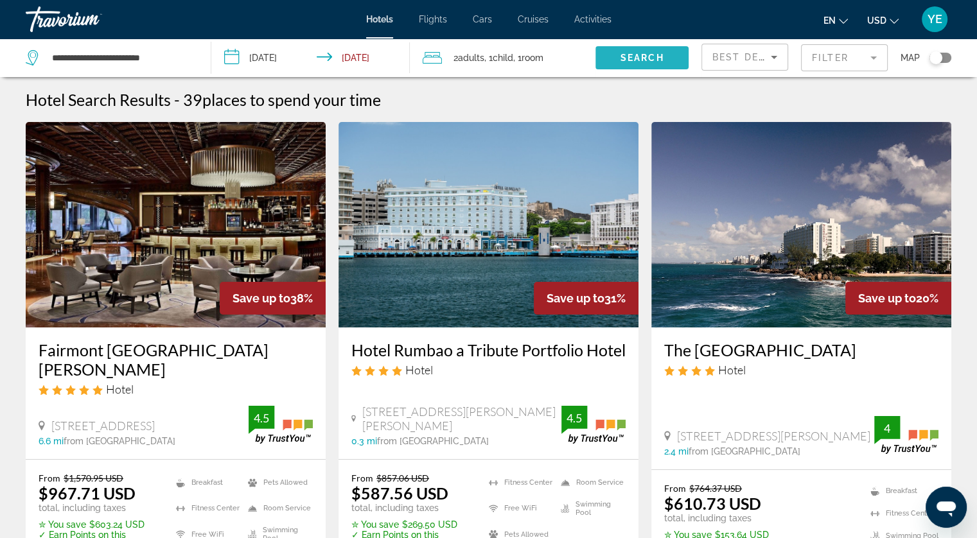
click at [607, 56] on span "Search widget" at bounding box center [642, 57] width 93 height 31
click at [732, 57] on span "Best Deals" at bounding box center [745, 57] width 67 height 10
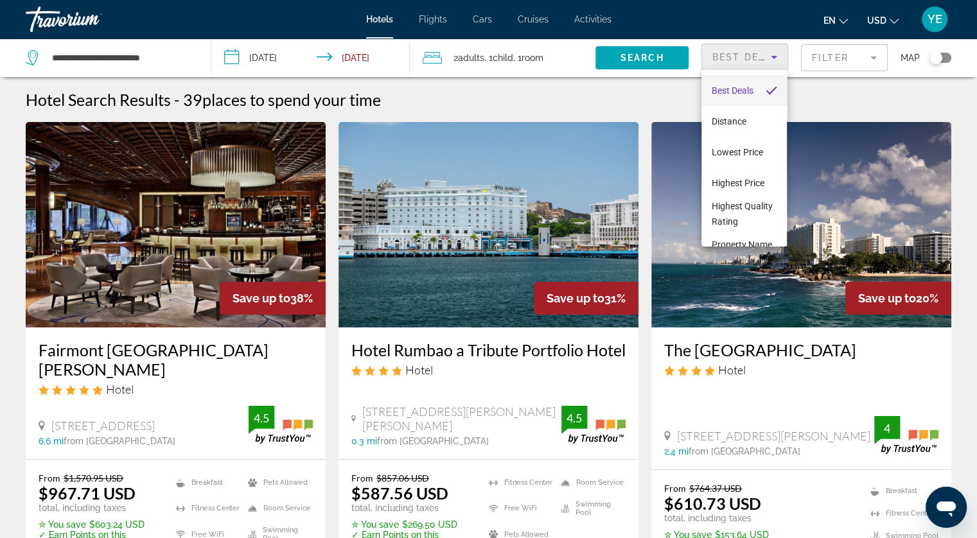
click at [851, 56] on div at bounding box center [488, 269] width 977 height 538
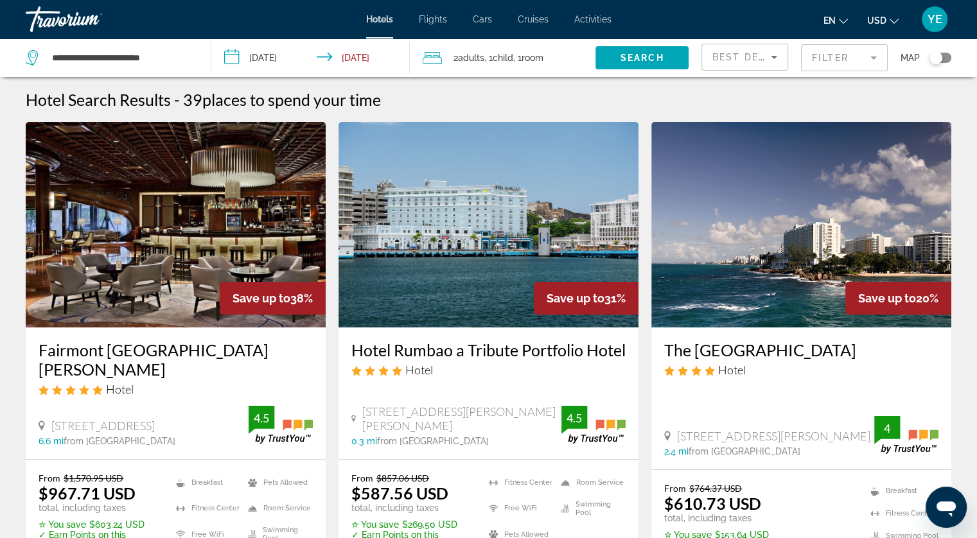
click at [851, 56] on mat-form-field "Filter" at bounding box center [844, 57] width 87 height 27
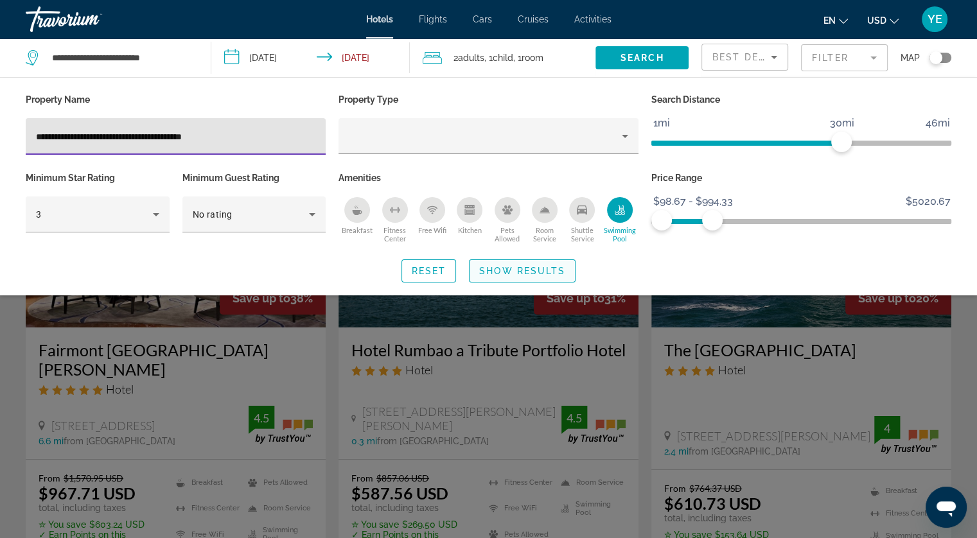
click at [526, 269] on span "Show Results" at bounding box center [522, 271] width 86 height 10
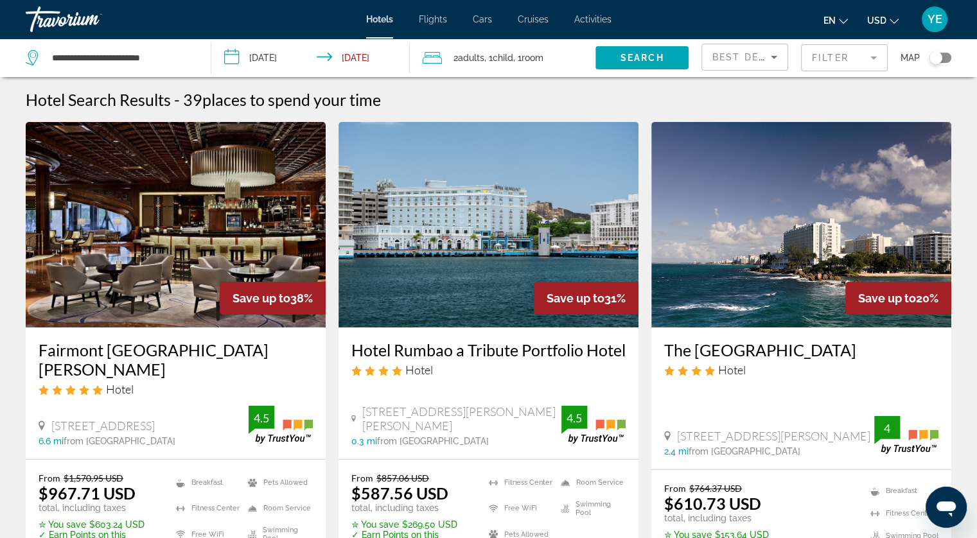
click at [852, 63] on mat-form-field "Filter" at bounding box center [844, 57] width 87 height 27
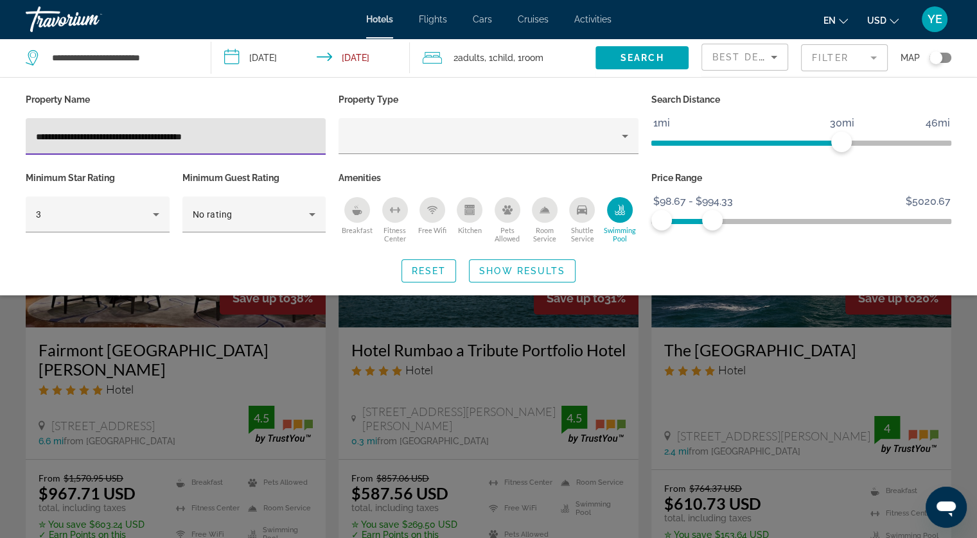
click at [254, 130] on input "**********" at bounding box center [175, 136] width 279 height 15
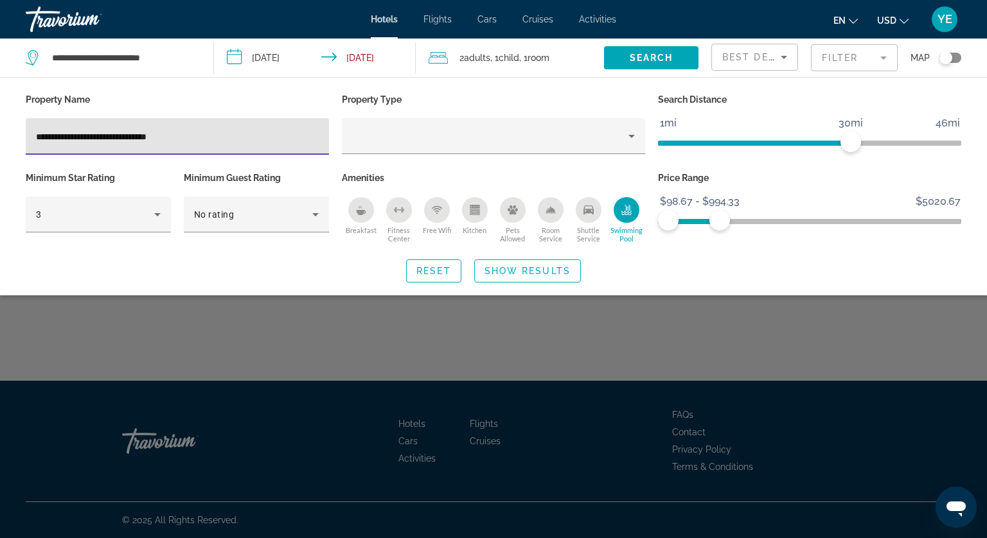
type input "**********"
click at [550, 276] on span "Show Results" at bounding box center [527, 271] width 86 height 10
